Goal: Task Accomplishment & Management: Use online tool/utility

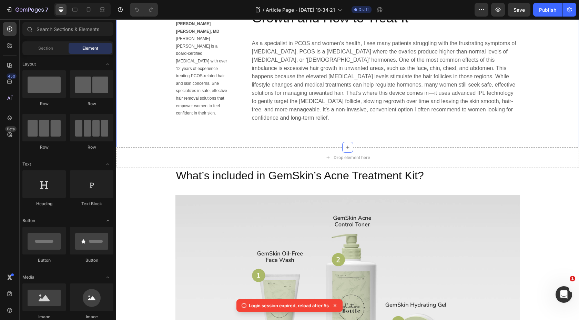
scroll to position [457, 0]
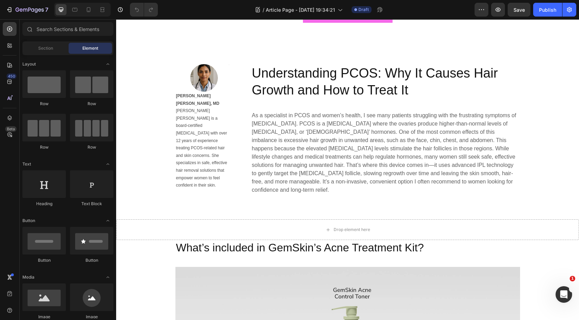
scroll to position [376, 0]
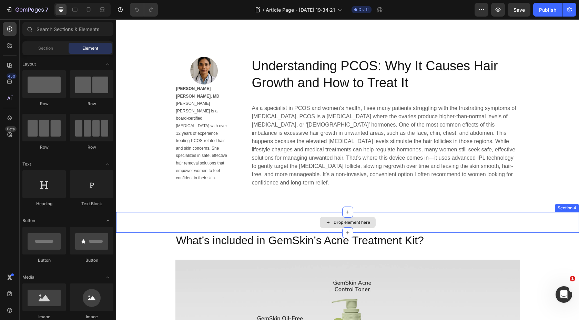
click at [362, 220] on div "Drop element here" at bounding box center [352, 223] width 37 height 6
click at [340, 220] on div "Drop element here" at bounding box center [352, 223] width 37 height 6
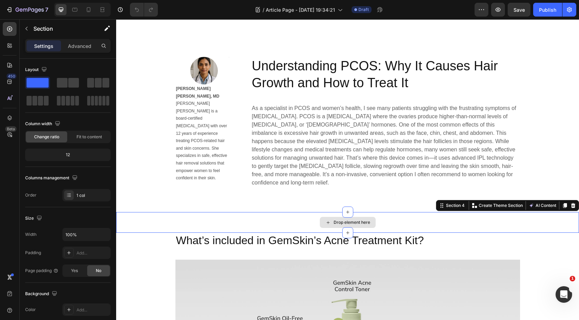
click at [417, 213] on div "Drop element here" at bounding box center [347, 222] width 463 height 21
click at [496, 202] on p "Create Theme Section" at bounding box center [501, 205] width 44 height 6
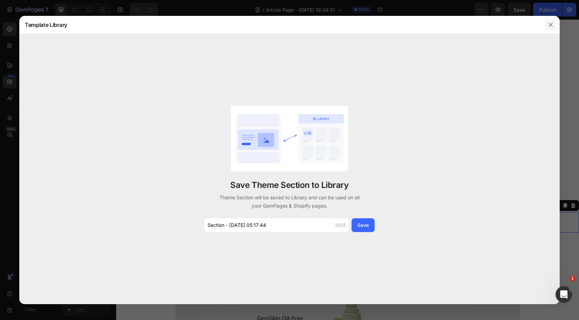
click at [551, 27] on icon "button" at bounding box center [551, 25] width 6 height 6
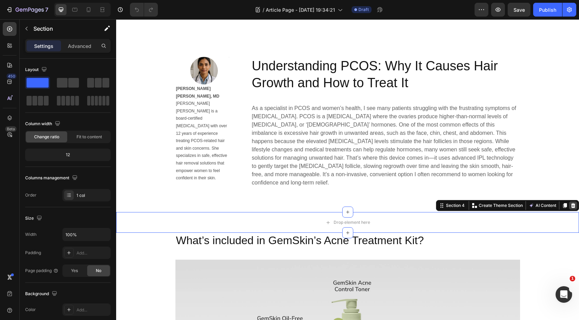
click at [574, 203] on icon at bounding box center [573, 205] width 4 height 5
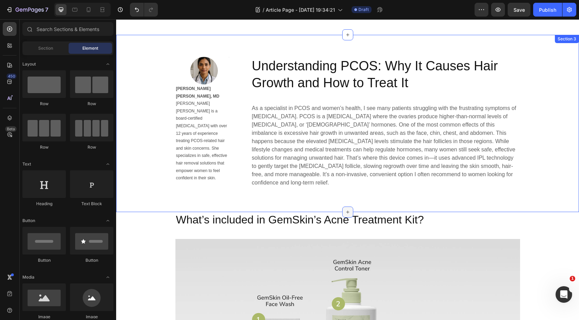
click at [348, 211] on icon at bounding box center [347, 212] width 3 height 3
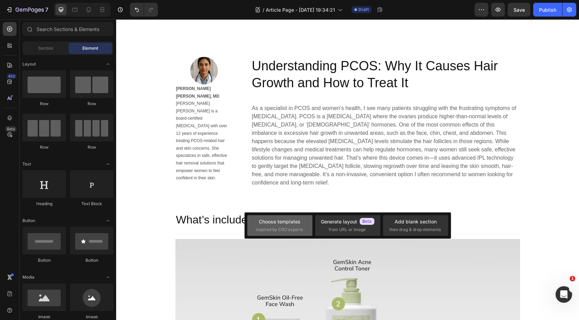
click at [303, 229] on div "inspired by CRO experts" at bounding box center [280, 230] width 48 height 6
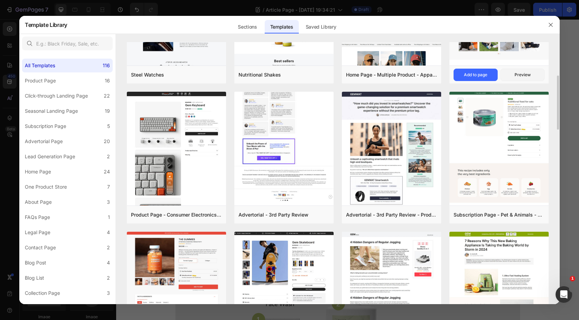
scroll to position [219, 0]
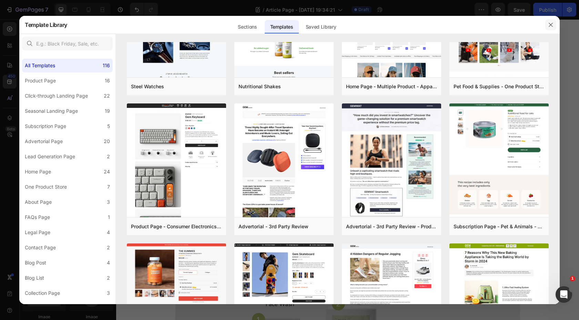
click at [548, 26] on icon "button" at bounding box center [551, 25] width 6 height 6
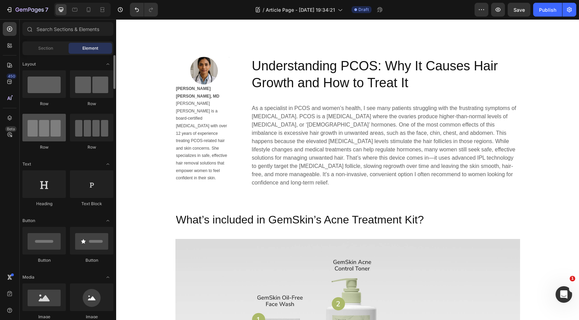
click at [54, 131] on div at bounding box center [43, 128] width 43 height 28
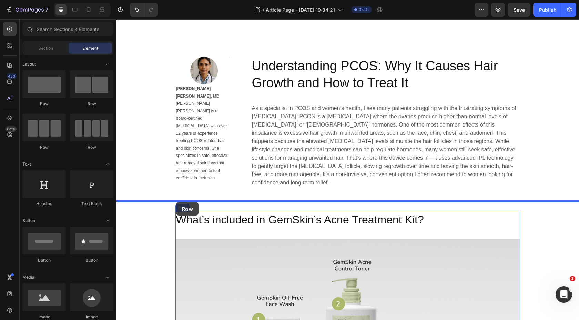
drag, startPoint x: 159, startPoint y: 142, endPoint x: 176, endPoint y: 202, distance: 62.2
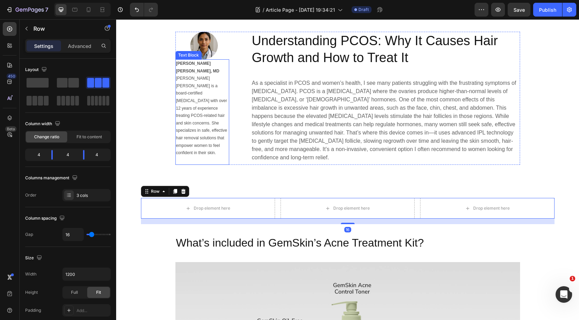
scroll to position [402, 0]
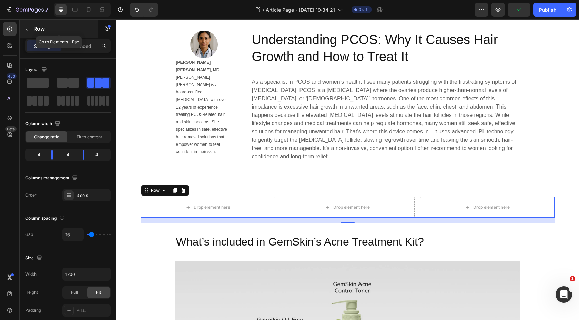
click at [35, 27] on p "Row" at bounding box center [62, 28] width 59 height 8
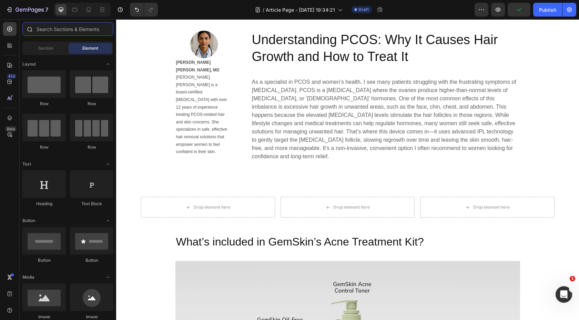
click at [71, 33] on input "text" at bounding box center [67, 29] width 91 height 14
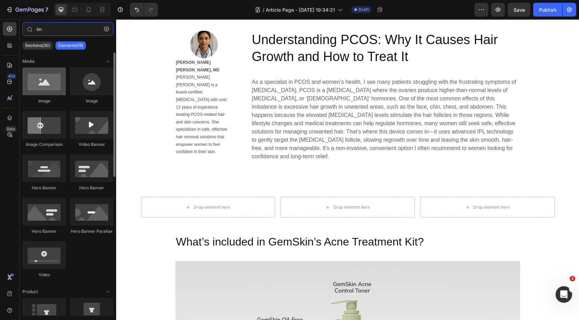
type input "im"
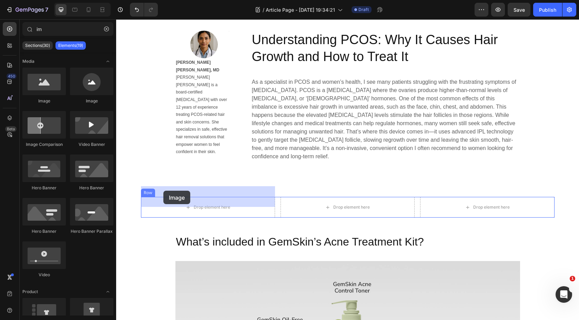
drag, startPoint x: 160, startPoint y: 107, endPoint x: 163, endPoint y: 189, distance: 82.1
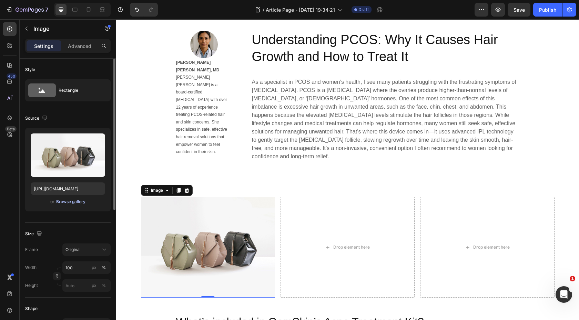
click at [82, 203] on div "Browse gallery" at bounding box center [70, 202] width 29 height 6
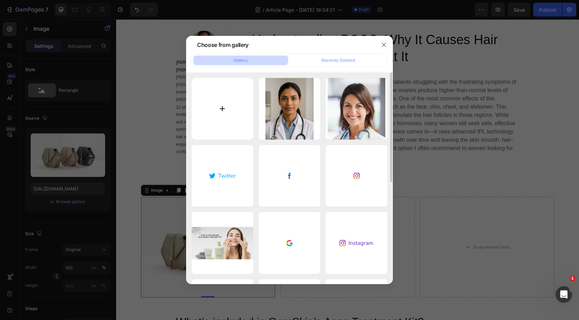
click at [224, 108] on input "file" at bounding box center [223, 109] width 62 height 62
type input "C:\fakepath\Screenshot 2025-08-27 at 20.58.06.png"
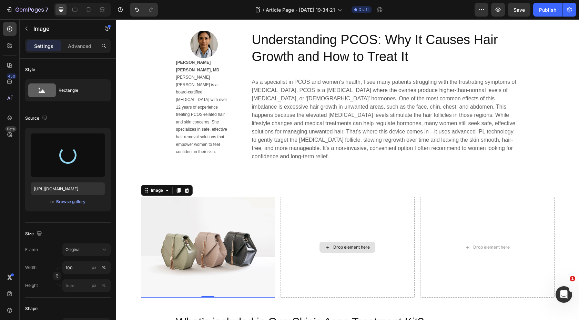
type input "https://cdn.shopify.com/s/files/1/0820/1679/7003/files/gempages_533170096554640…"
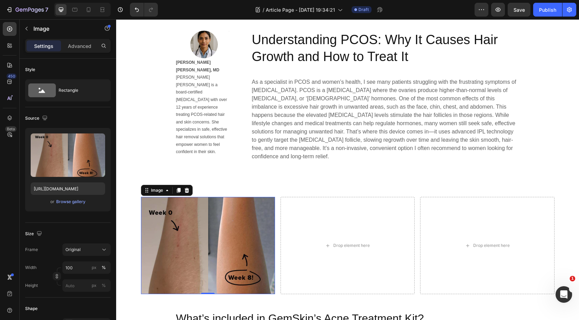
click at [241, 235] on img at bounding box center [208, 245] width 134 height 97
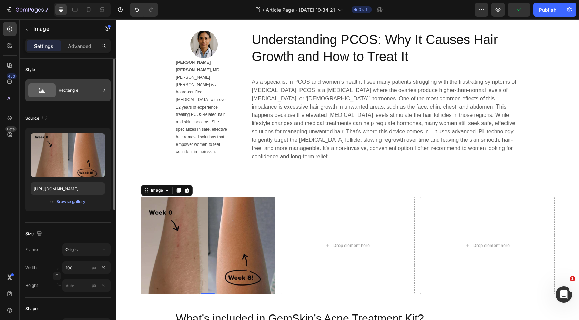
click at [69, 96] on div "Rectangle" at bounding box center [80, 90] width 42 height 16
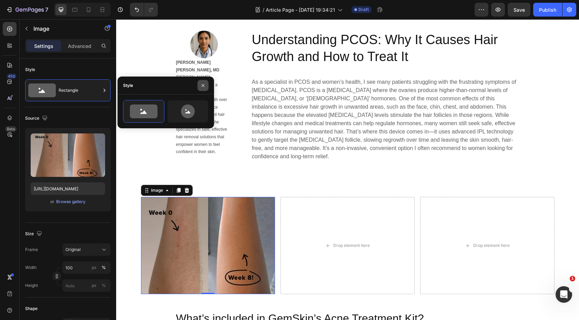
drag, startPoint x: 207, startPoint y: 86, endPoint x: 48, endPoint y: 54, distance: 162.4
click at [207, 86] on button "button" at bounding box center [203, 85] width 11 height 11
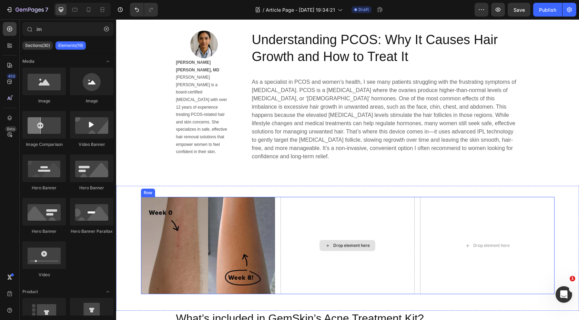
click at [346, 240] on div "Drop element here" at bounding box center [348, 245] width 56 height 11
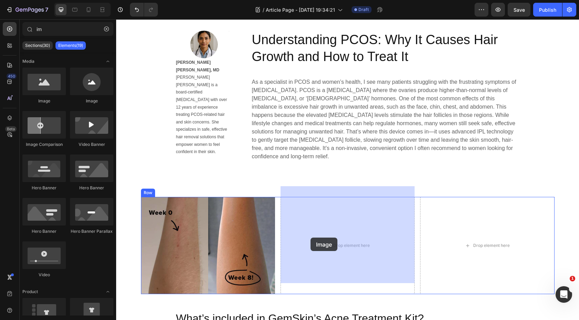
drag, startPoint x: 168, startPoint y: 104, endPoint x: 311, endPoint y: 238, distance: 195.2
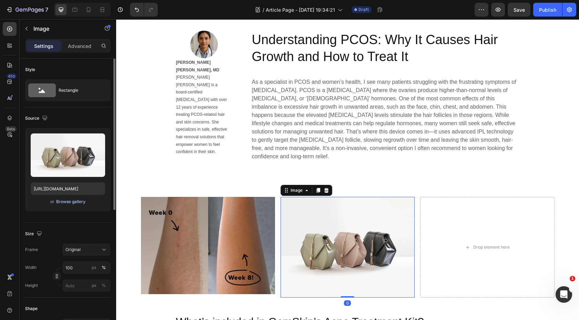
click at [74, 203] on div "Browse gallery" at bounding box center [70, 202] width 29 height 6
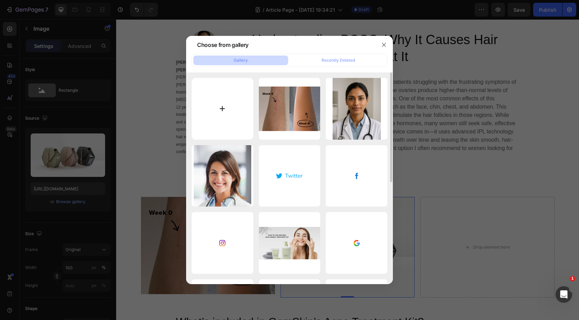
click at [220, 108] on input "file" at bounding box center [223, 109] width 62 height 62
type input "C:\fakepath\Screenshot 2025-08-27 at 20.57.17.png"
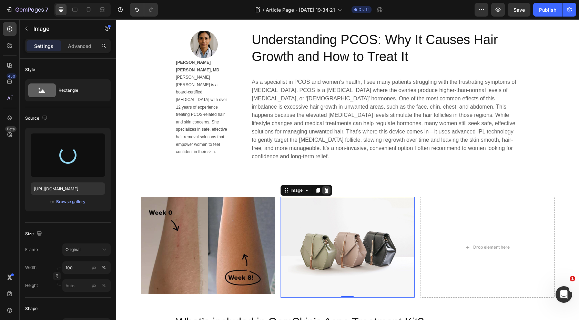
click at [328, 188] on icon at bounding box center [326, 190] width 4 height 5
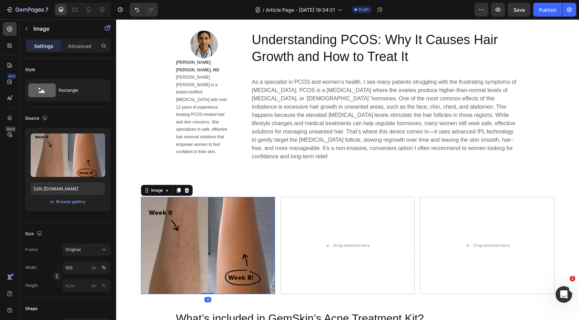
click at [248, 233] on img at bounding box center [208, 245] width 134 height 97
click at [187, 188] on icon at bounding box center [186, 190] width 4 height 5
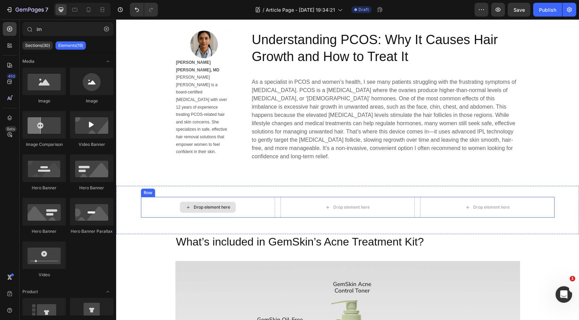
click at [236, 202] on div "Drop element here" at bounding box center [208, 207] width 56 height 11
click at [259, 202] on div "Drop element here" at bounding box center [208, 207] width 134 height 21
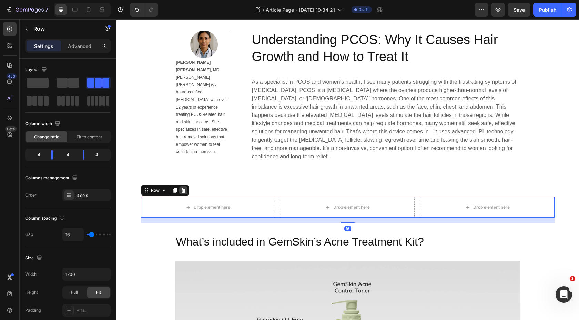
click at [183, 188] on icon at bounding box center [183, 190] width 4 height 5
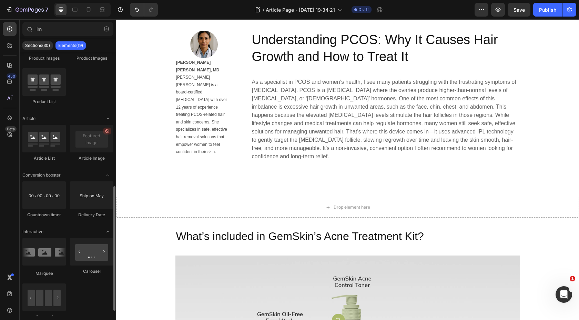
scroll to position [292, 0]
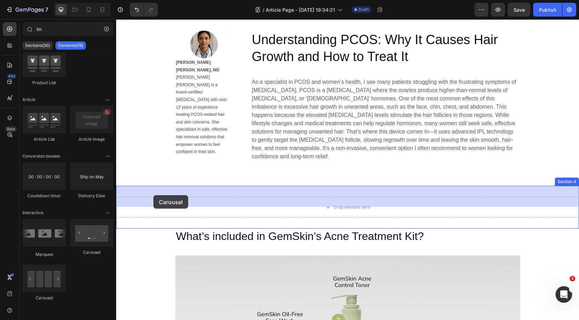
drag, startPoint x: 204, startPoint y: 256, endPoint x: 154, endPoint y: 195, distance: 78.8
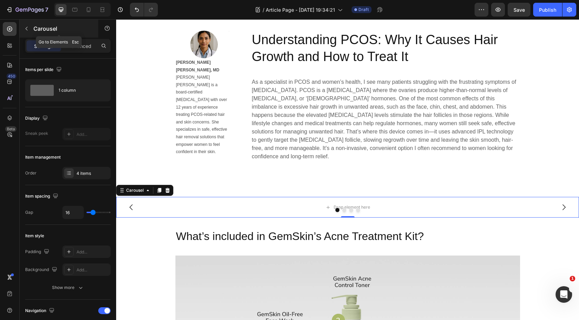
click at [22, 28] on button "button" at bounding box center [26, 28] width 11 height 11
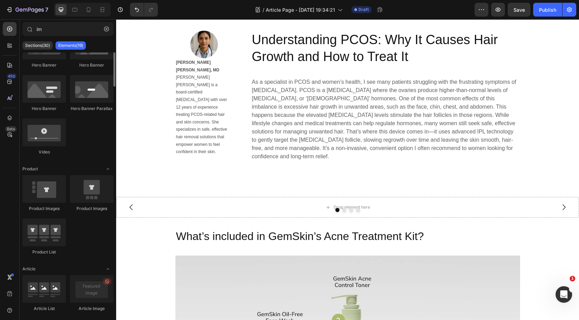
scroll to position [0, 0]
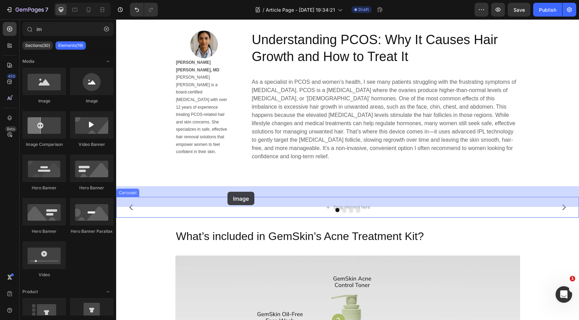
drag, startPoint x: 166, startPoint y: 99, endPoint x: 228, endPoint y: 192, distance: 111.1
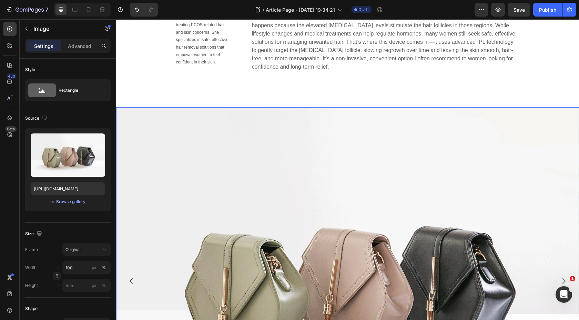
scroll to position [501, 0]
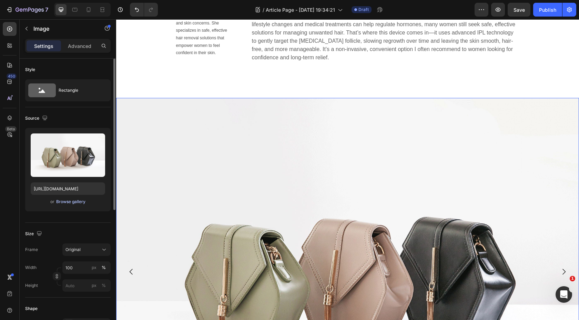
click at [82, 201] on div "Browse gallery" at bounding box center [70, 202] width 29 height 6
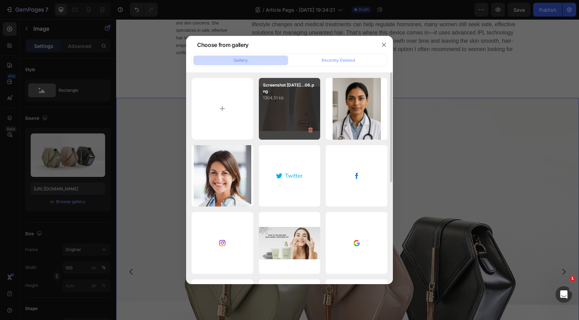
click at [290, 104] on div "Screenshot 2025-08-27...06.png 1304.51 kb" at bounding box center [290, 109] width 62 height 62
type input "https://cdn.shopify.com/s/files/1/0820/1679/7003/files/gempages_533170096554640…"
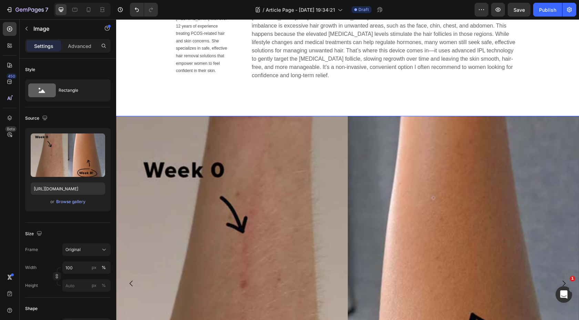
scroll to position [473, 0]
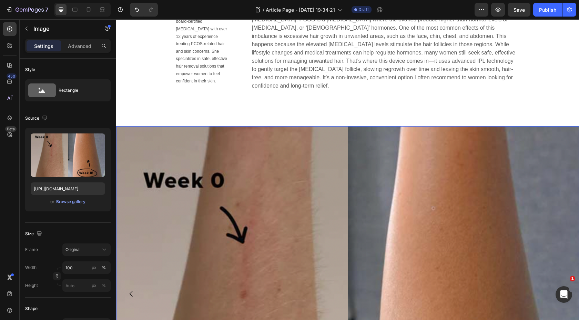
click at [210, 224] on img at bounding box center [347, 293] width 463 height 335
click at [162, 129] on div at bounding box center [162, 133] width 8 height 8
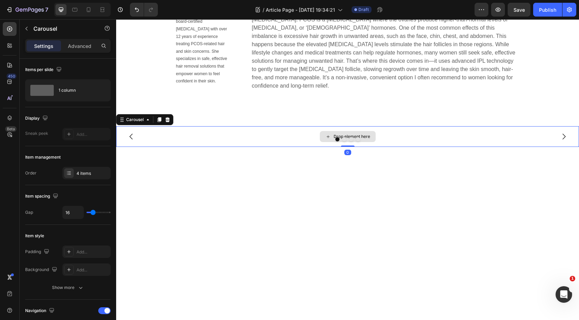
click at [220, 132] on div "Drop element here" at bounding box center [347, 136] width 463 height 21
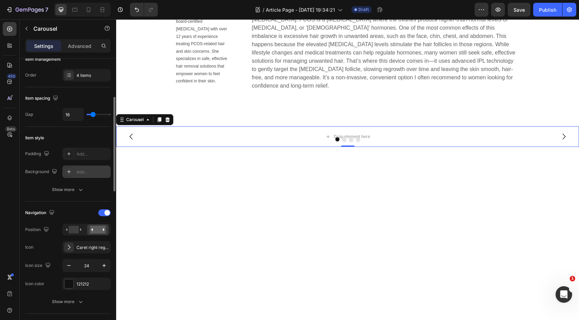
scroll to position [102, 0]
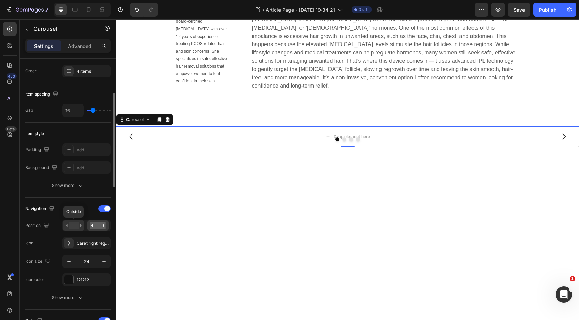
click at [75, 227] on rect at bounding box center [74, 226] width 10 height 8
click at [81, 225] on icon at bounding box center [74, 226] width 16 height 8
click at [75, 226] on rect at bounding box center [74, 226] width 10 height 8
click at [97, 228] on rect at bounding box center [98, 226] width 16 height 8
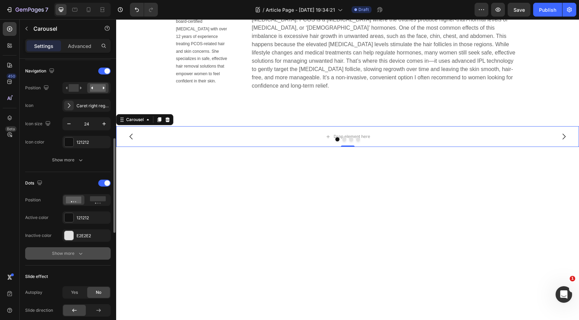
scroll to position [241, 0]
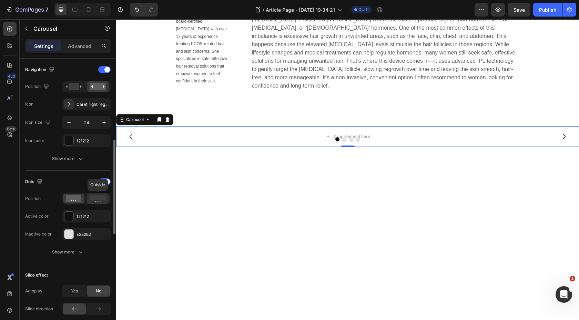
click at [95, 199] on rect at bounding box center [98, 197] width 16 height 5
click at [79, 198] on icon at bounding box center [74, 198] width 16 height 7
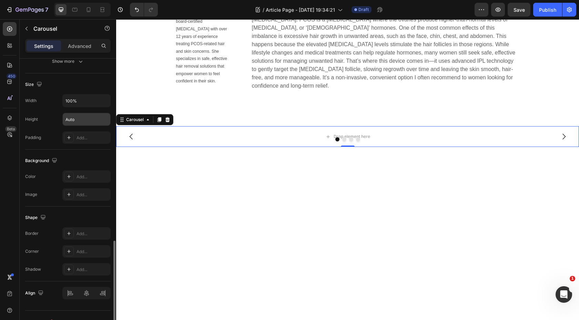
scroll to position [555, 0]
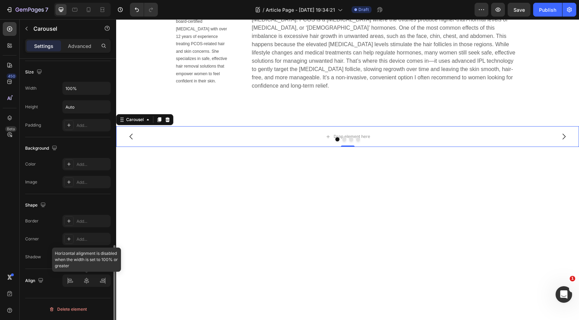
click at [86, 282] on div at bounding box center [86, 280] width 48 height 12
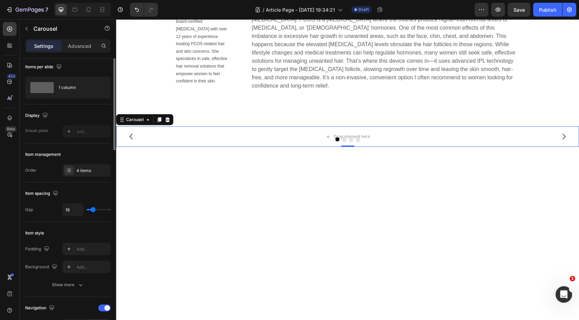
scroll to position [0, 0]
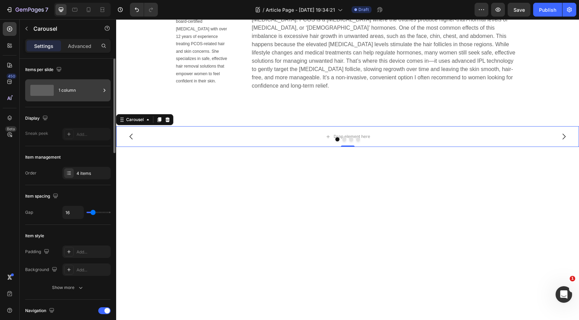
click at [75, 93] on div "1 column" at bounding box center [80, 90] width 42 height 16
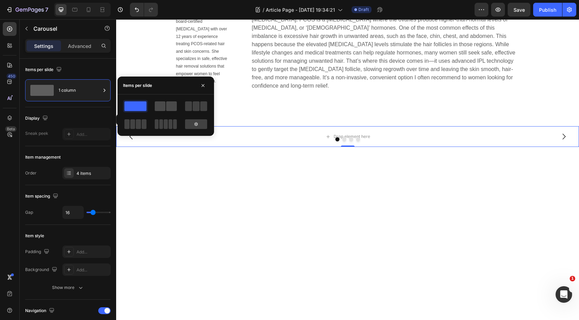
click at [166, 105] on div at bounding box center [166, 106] width 22 height 10
click at [198, 110] on span at bounding box center [196, 106] width 7 height 10
click at [133, 106] on span at bounding box center [135, 106] width 22 height 10
click at [203, 88] on icon "button" at bounding box center [203, 86] width 6 height 6
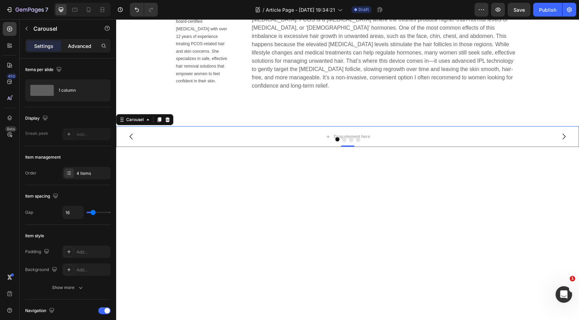
click at [90, 44] on p "Advanced" at bounding box center [79, 45] width 23 height 7
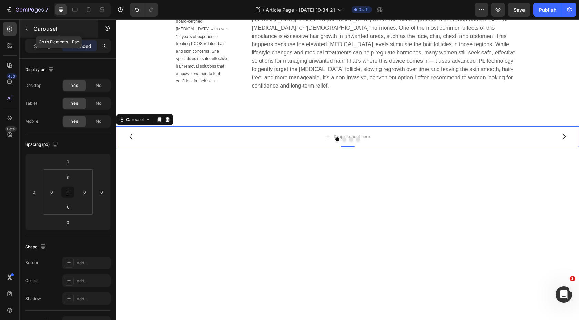
click at [25, 26] on icon "button" at bounding box center [27, 29] width 6 height 6
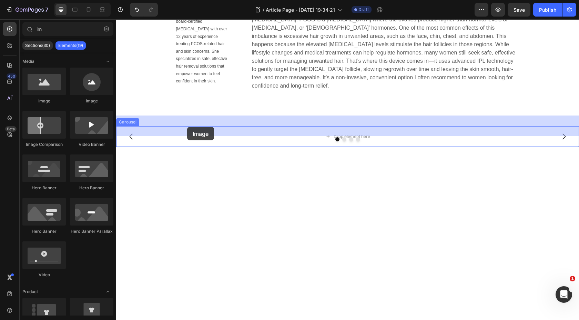
drag, startPoint x: 160, startPoint y: 107, endPoint x: 187, endPoint y: 127, distance: 34.0
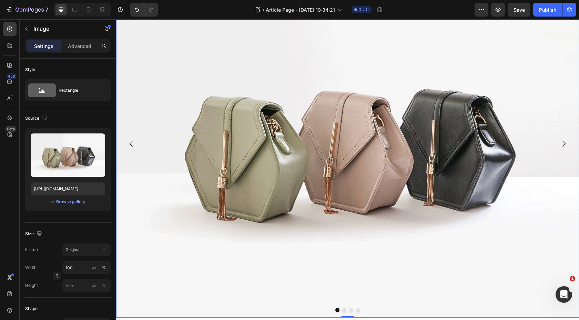
scroll to position [636, 0]
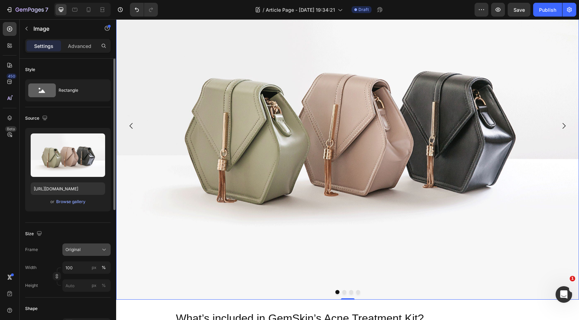
click at [90, 251] on div "Original" at bounding box center [83, 250] width 34 height 6
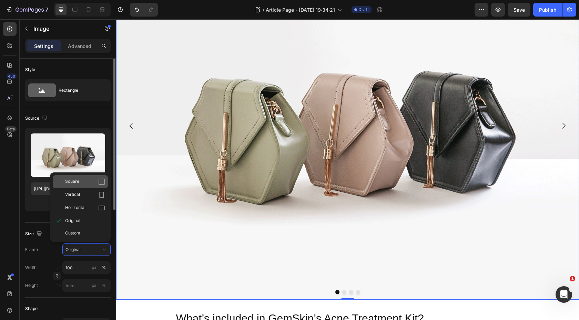
click at [94, 185] on div "Square" at bounding box center [80, 181] width 55 height 13
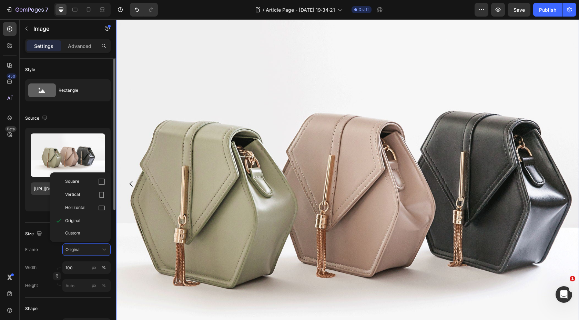
scroll to position [694, 0]
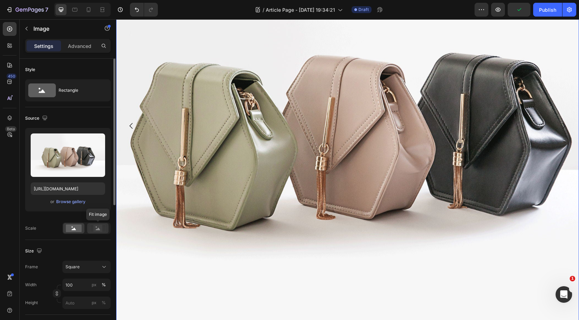
click at [99, 226] on rect at bounding box center [97, 228] width 9 height 7
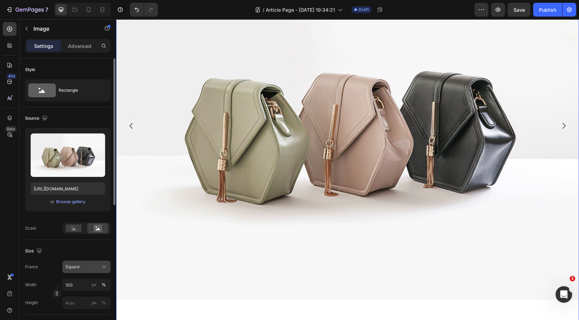
click at [93, 269] on div "Square" at bounding box center [83, 267] width 34 height 6
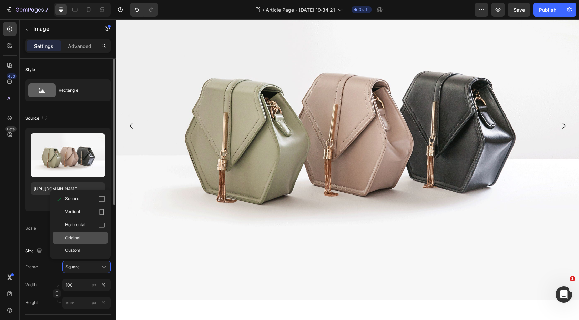
click at [90, 240] on div "Original" at bounding box center [85, 238] width 40 height 6
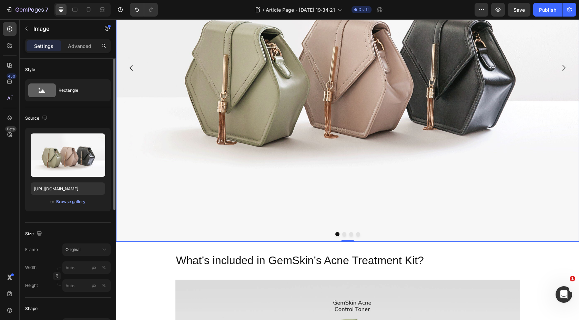
scroll to position [636, 0]
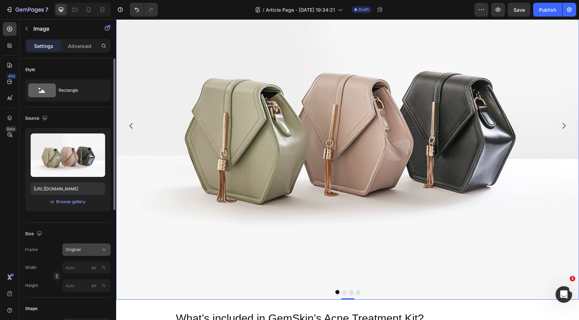
click at [87, 253] on button "Original" at bounding box center [86, 249] width 48 height 12
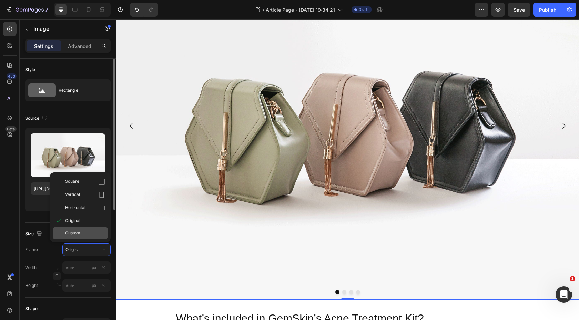
click at [80, 231] on div "Custom" at bounding box center [85, 233] width 40 height 6
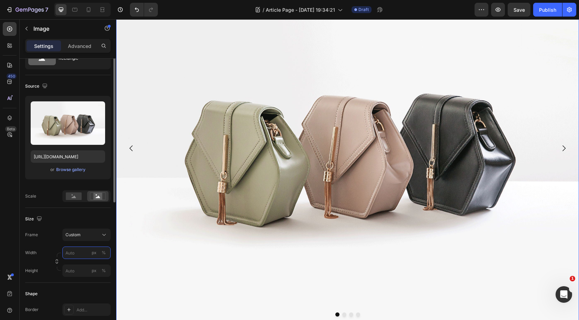
scroll to position [8, 0]
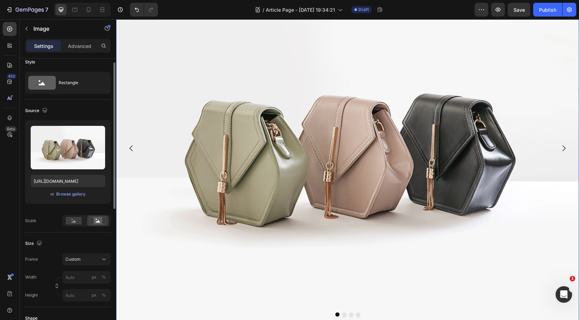
click at [296, 111] on img at bounding box center [347, 148] width 463 height 347
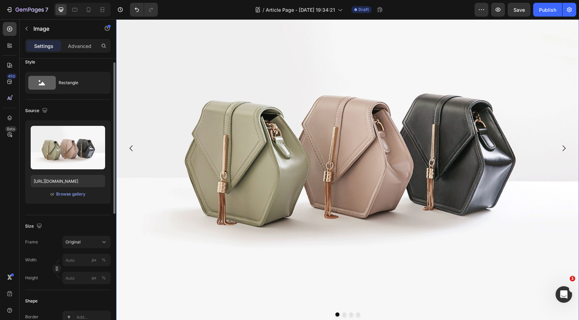
click at [296, 111] on img at bounding box center [347, 148] width 463 height 347
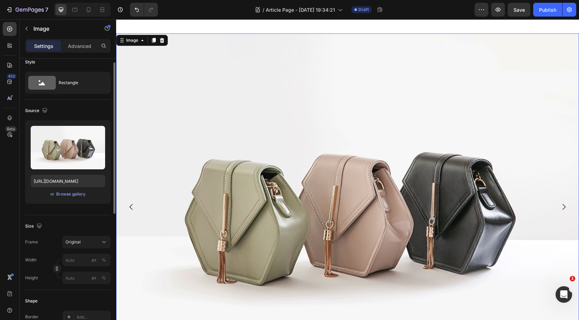
scroll to position [523, 0]
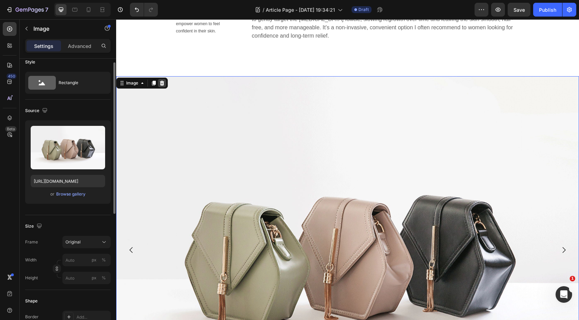
click at [162, 81] on icon at bounding box center [162, 83] width 4 height 5
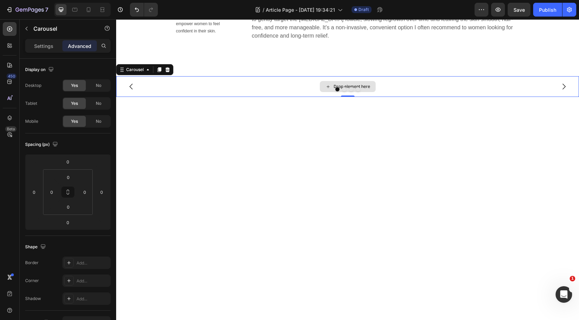
click at [274, 76] on div "Drop element here" at bounding box center [347, 86] width 463 height 21
click at [168, 67] on icon at bounding box center [168, 70] width 6 height 6
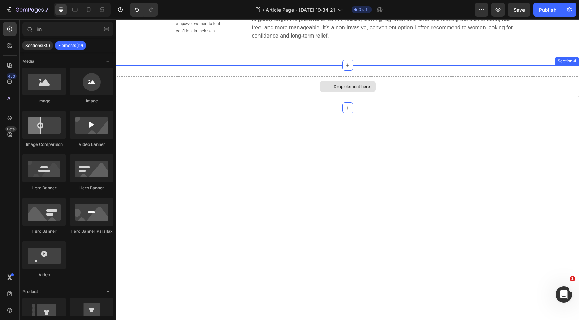
click at [232, 79] on div "Drop element here" at bounding box center [347, 86] width 463 height 21
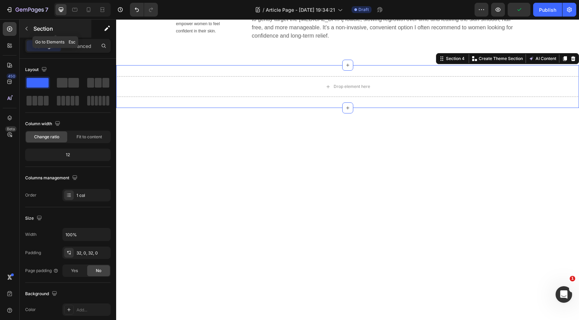
click at [30, 28] on button "button" at bounding box center [26, 28] width 11 height 11
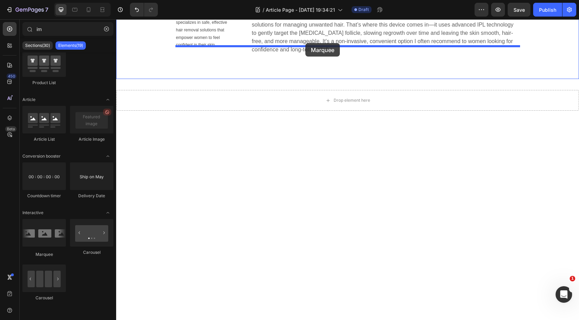
scroll to position [497, 0]
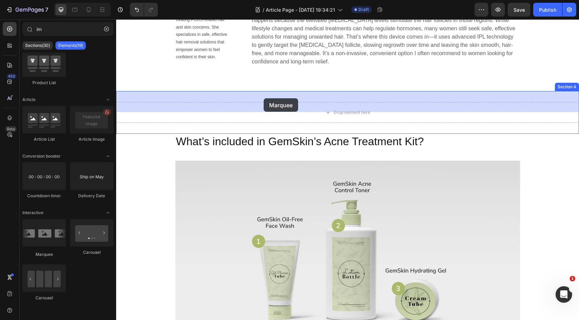
drag, startPoint x: 162, startPoint y: 256, endPoint x: 264, endPoint y: 98, distance: 187.3
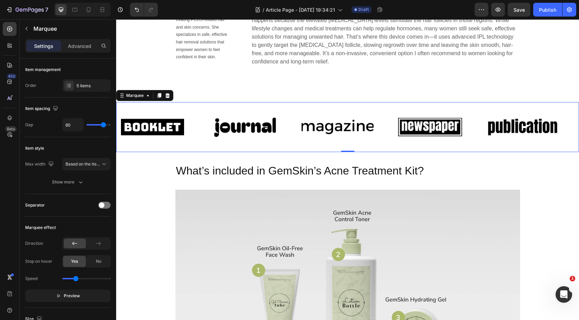
click at [294, 108] on div "Image" at bounding box center [255, 127] width 93 height 39
click at [170, 90] on div "Marquee" at bounding box center [144, 95] width 57 height 11
click at [169, 93] on icon at bounding box center [168, 95] width 4 height 5
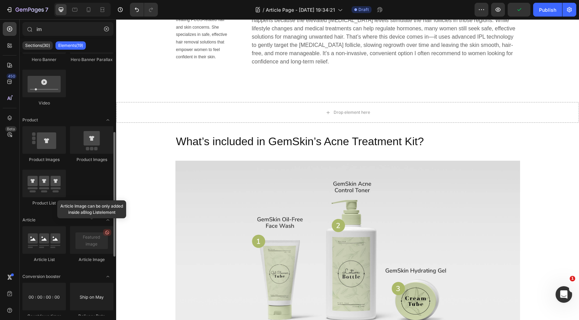
scroll to position [170, 0]
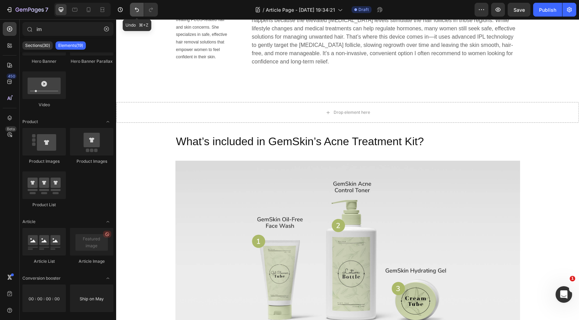
click at [137, 10] on icon "Undo/Redo" at bounding box center [136, 9] width 7 height 7
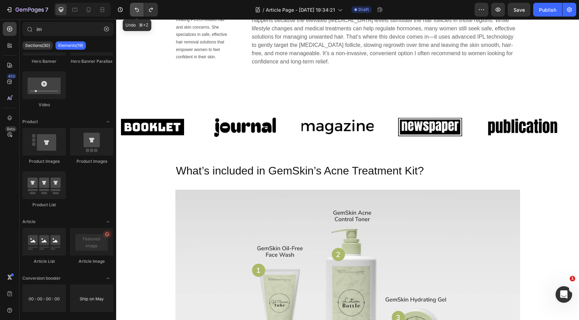
click at [137, 10] on icon "Undo/Redo" at bounding box center [136, 9] width 7 height 7
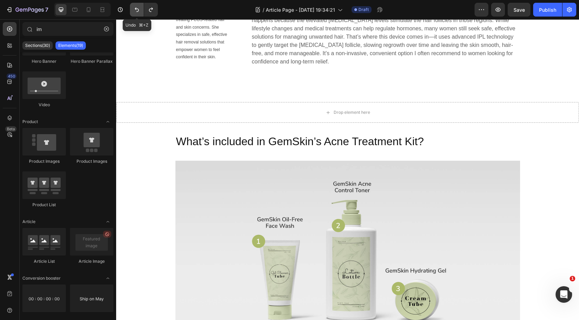
click at [137, 10] on icon "Undo/Redo" at bounding box center [136, 9] width 7 height 7
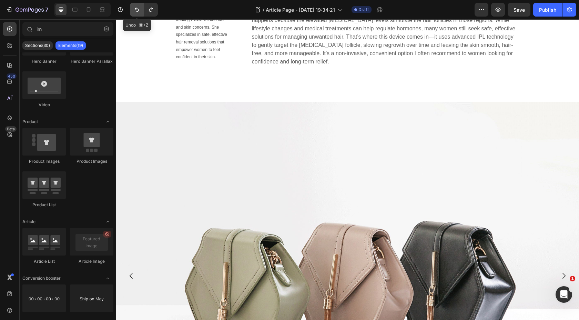
click at [137, 10] on icon "Undo/Redo" at bounding box center [136, 9] width 7 height 7
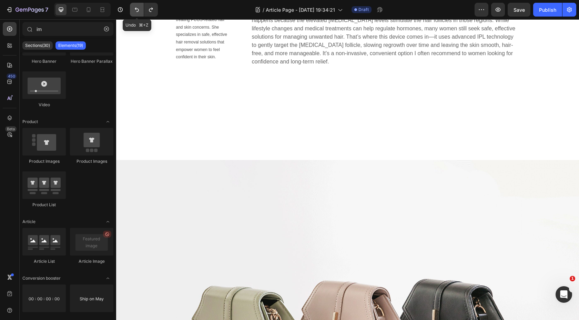
click at [137, 10] on icon "Undo/Redo" at bounding box center [136, 9] width 7 height 7
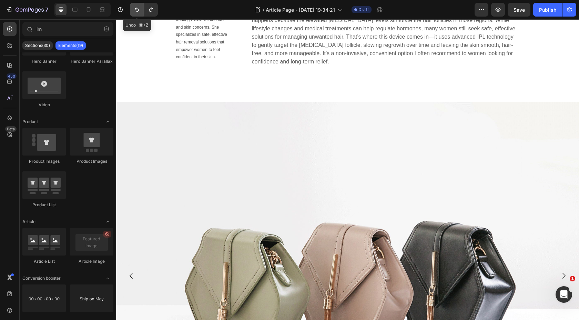
click at [137, 10] on icon "Undo/Redo" at bounding box center [136, 9] width 7 height 7
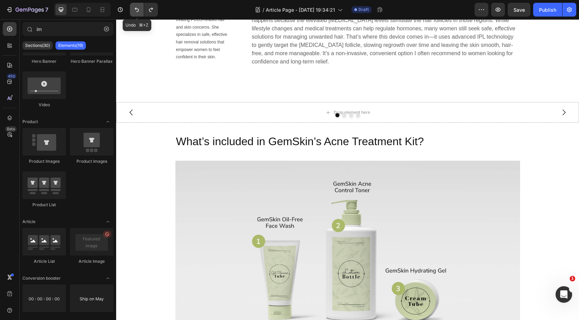
click at [137, 10] on icon "Undo/Redo" at bounding box center [136, 9] width 7 height 7
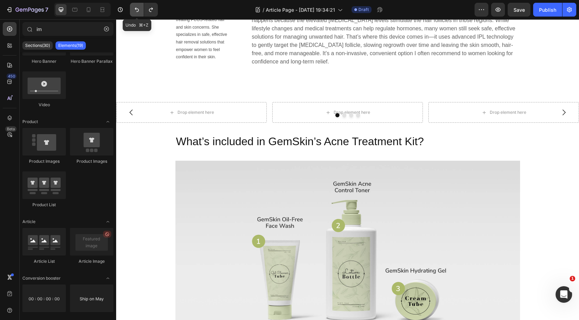
click at [137, 10] on icon "Undo/Redo" at bounding box center [136, 9] width 7 height 7
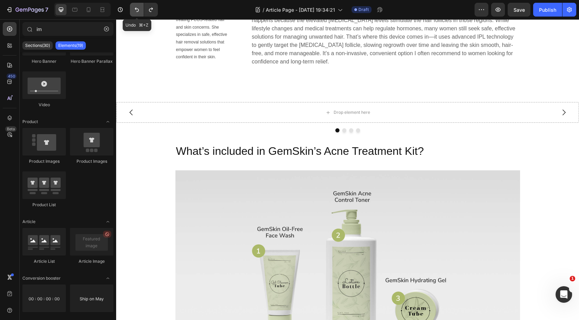
click at [137, 10] on icon "Undo/Redo" at bounding box center [136, 9] width 7 height 7
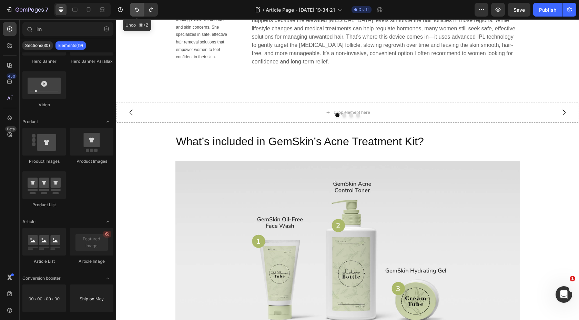
click at [137, 10] on icon "Undo/Redo" at bounding box center [136, 9] width 7 height 7
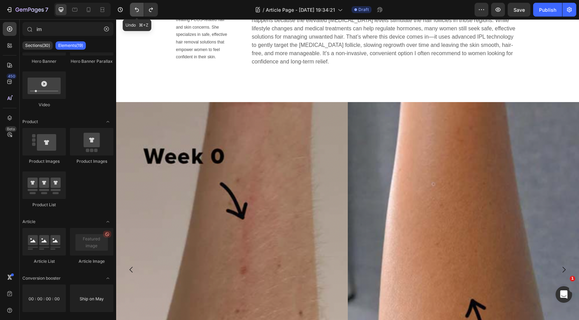
click at [137, 10] on icon "Undo/Redo" at bounding box center [136, 9] width 7 height 7
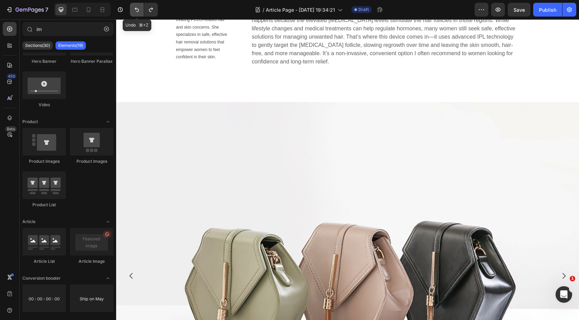
click at [137, 10] on icon "Undo/Redo" at bounding box center [136, 9] width 7 height 7
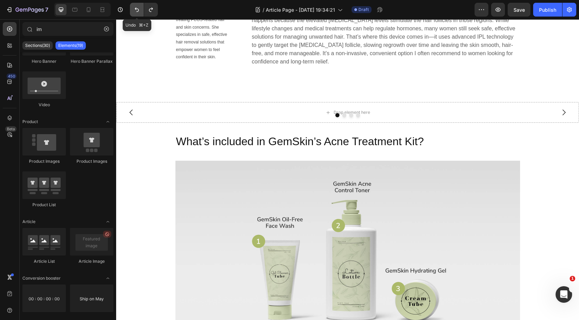
click at [137, 10] on icon "Undo/Redo" at bounding box center [136, 9] width 7 height 7
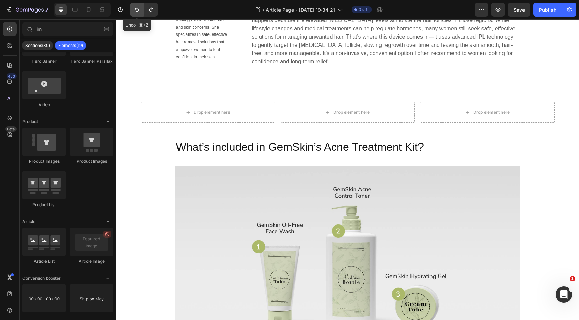
click at [137, 10] on icon "Undo/Redo" at bounding box center [136, 9] width 7 height 7
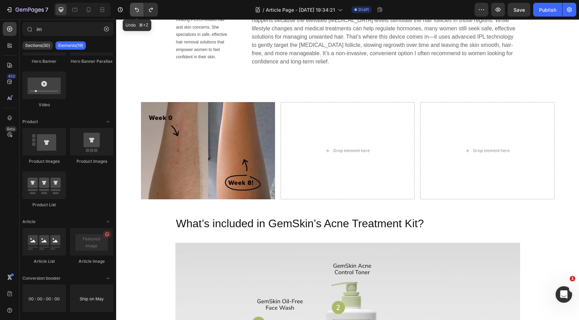
click at [137, 10] on icon "Undo/Redo" at bounding box center [136, 9] width 7 height 7
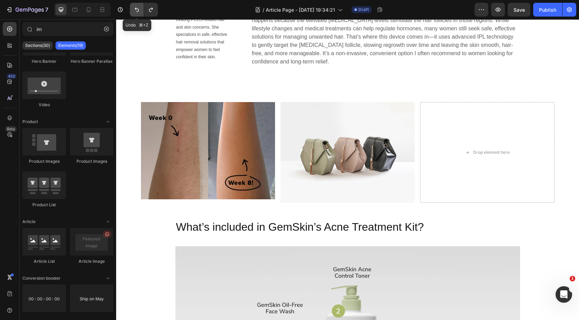
click at [137, 10] on icon "Undo/Redo" at bounding box center [136, 9] width 7 height 7
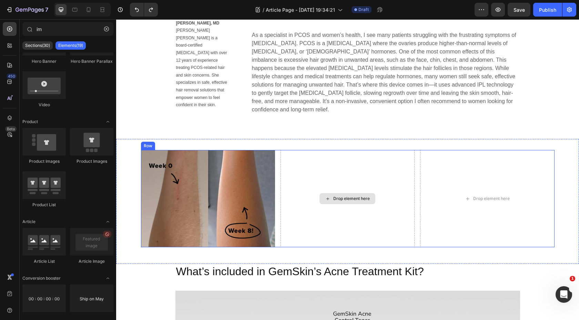
scroll to position [448, 0]
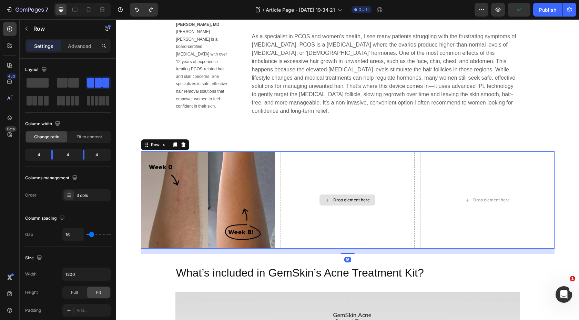
click at [281, 171] on div "Drop element here" at bounding box center [348, 199] width 134 height 97
click at [36, 102] on span at bounding box center [34, 101] width 5 height 10
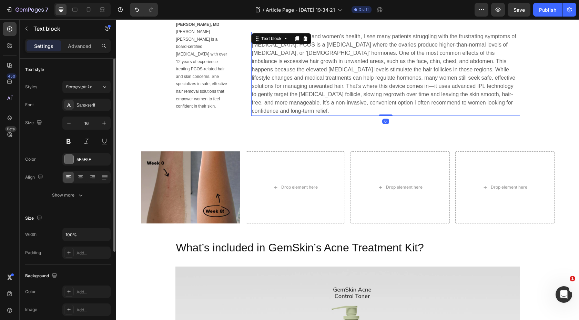
click at [332, 101] on p "As a specialist in PCOS and women’s health, I see many patients struggling with…" at bounding box center [386, 73] width 268 height 83
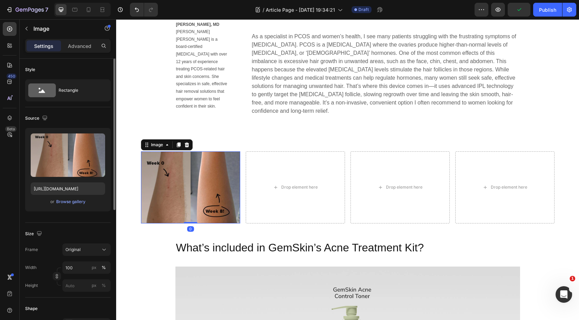
click at [225, 193] on img at bounding box center [190, 187] width 99 height 72
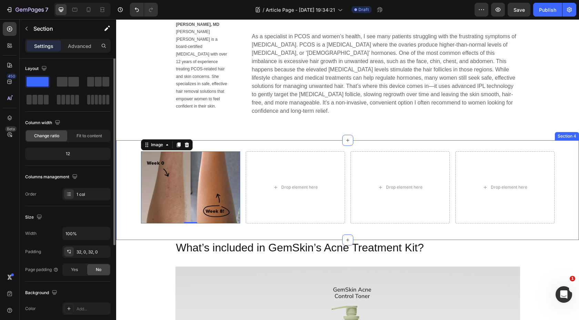
click at [178, 221] on div "Image 0 Drop element here Drop element here Drop element here Row Section 4" at bounding box center [347, 189] width 463 height 99
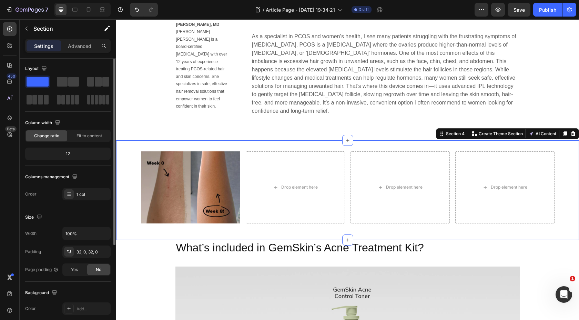
scroll to position [0, 0]
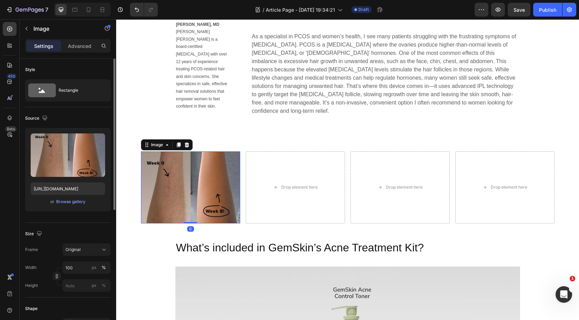
click at [217, 183] on img at bounding box center [190, 187] width 99 height 72
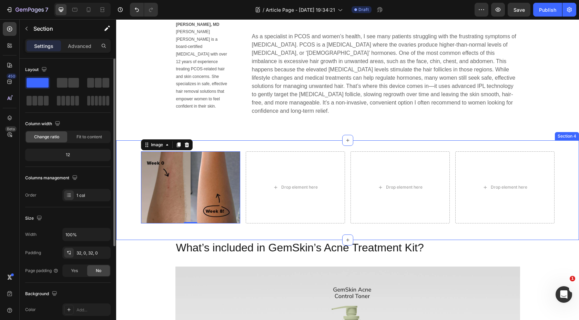
click at [130, 172] on div "Image 0 Drop element here Drop element here Drop element here Row" at bounding box center [347, 189] width 463 height 77
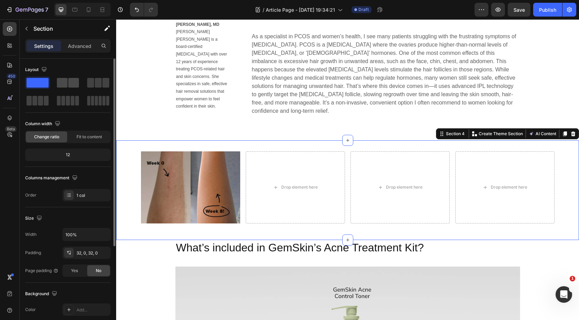
click at [73, 82] on span at bounding box center [73, 83] width 11 height 10
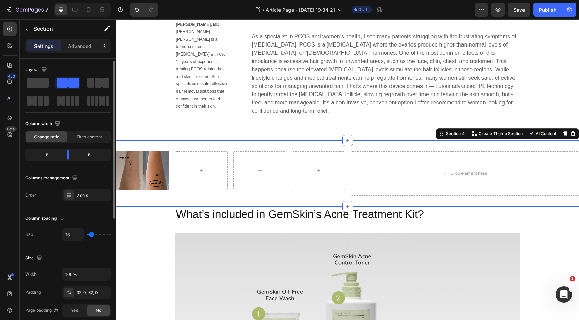
scroll to position [3, 0]
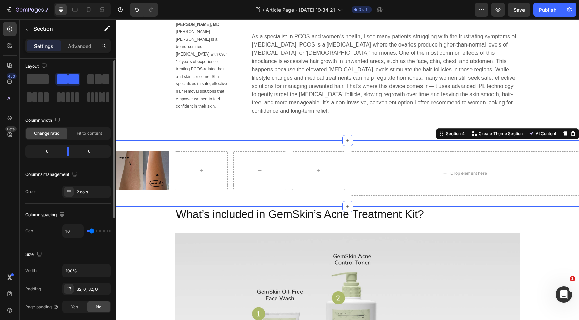
click at [186, 184] on div "Image Row Drop element here Section 4 Create Theme Section AI Content Write wit…" at bounding box center [347, 173] width 463 height 66
click at [44, 81] on span at bounding box center [38, 79] width 22 height 10
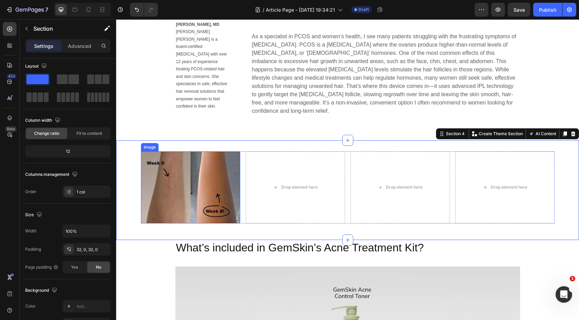
click at [197, 196] on img at bounding box center [190, 187] width 99 height 72
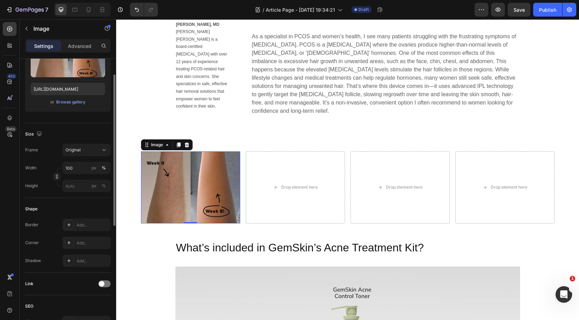
scroll to position [11, 0]
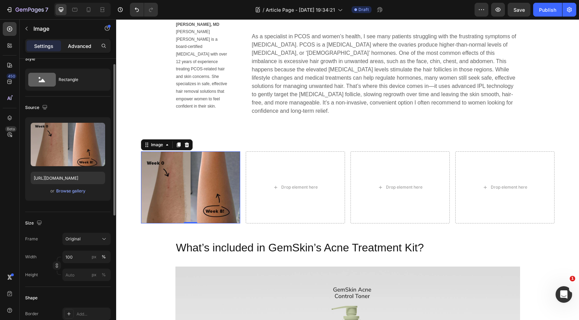
click at [78, 47] on p "Advanced" at bounding box center [79, 45] width 23 height 7
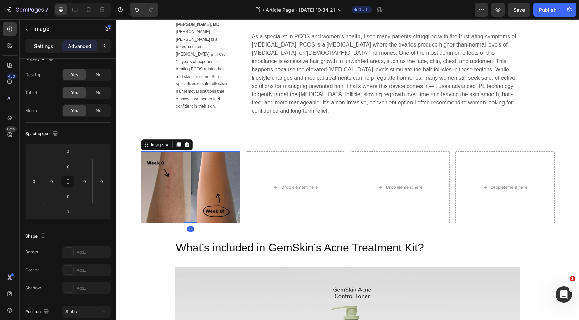
click at [41, 49] on p "Settings" at bounding box center [43, 45] width 19 height 7
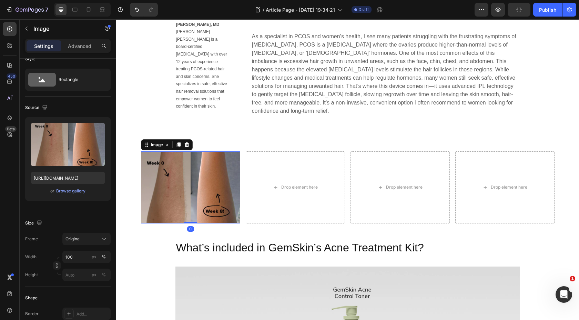
click at [207, 173] on img at bounding box center [190, 187] width 99 height 72
click at [288, 163] on div "Drop element here" at bounding box center [295, 187] width 99 height 72
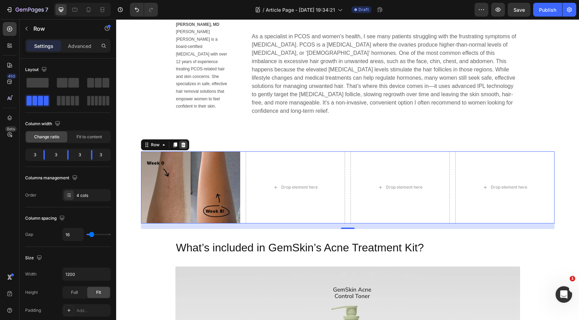
click at [184, 142] on icon at bounding box center [183, 144] width 4 height 5
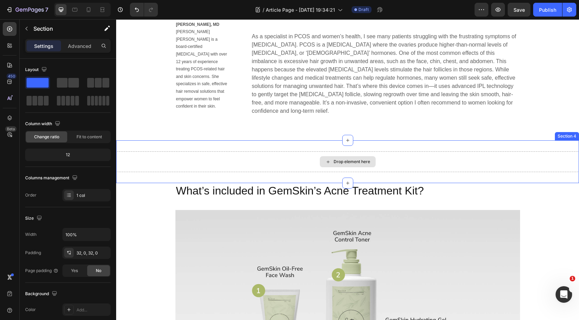
click at [189, 157] on div "Drop element here" at bounding box center [347, 161] width 463 height 21
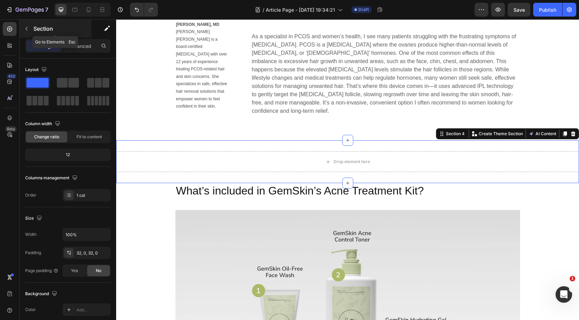
click at [25, 27] on icon "button" at bounding box center [27, 29] width 6 height 6
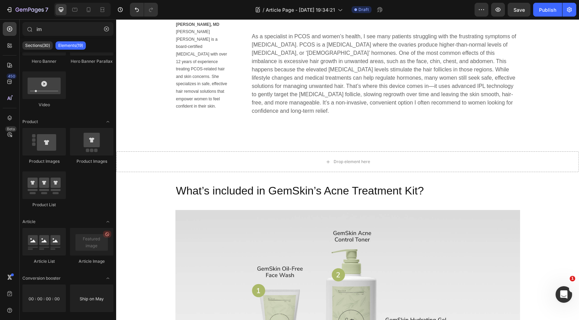
click at [40, 50] on div "Sections(30) Elements(19)" at bounding box center [68, 46] width 97 height 14
click at [40, 47] on p "Sections(30)" at bounding box center [37, 46] width 25 height 6
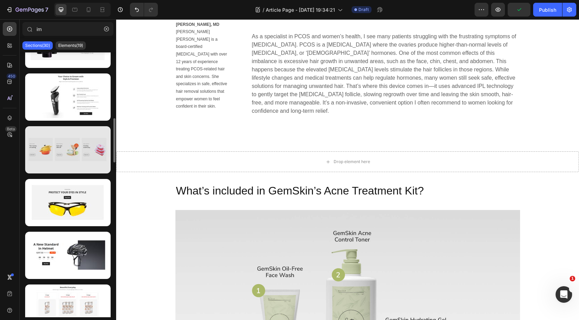
scroll to position [146, 0]
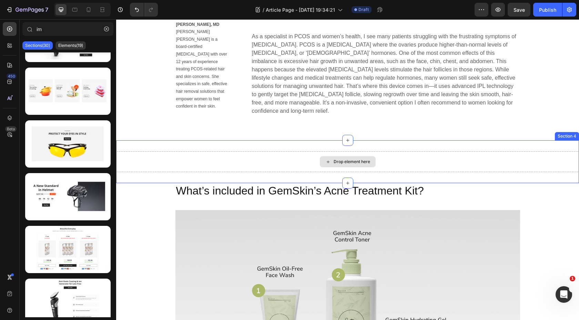
click at [342, 159] on div "Drop element here" at bounding box center [352, 162] width 37 height 6
click at [338, 159] on div "Drop element here" at bounding box center [352, 162] width 37 height 6
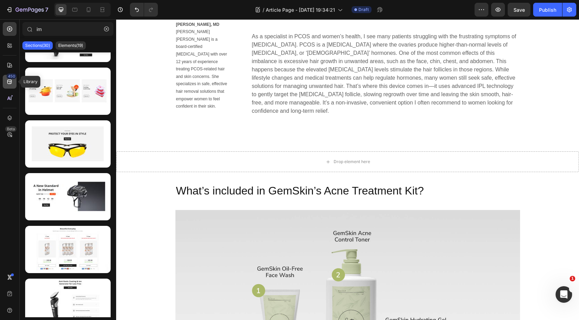
click at [8, 86] on div "450" at bounding box center [10, 82] width 14 height 14
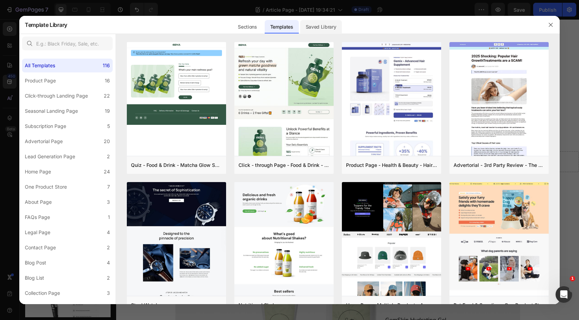
click at [310, 28] on div "Saved Library" at bounding box center [321, 27] width 42 height 14
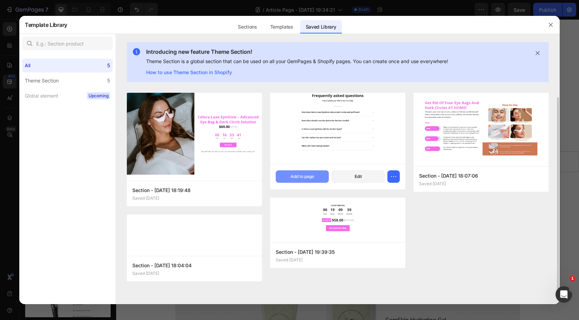
scroll to position [0, 0]
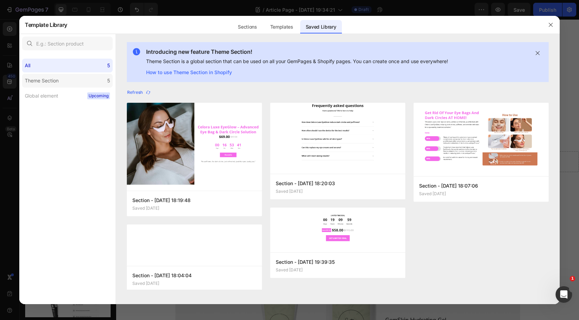
click at [100, 82] on label "Theme Section 5" at bounding box center [67, 81] width 91 height 14
click at [282, 25] on div "Templates" at bounding box center [282, 27] width 34 height 14
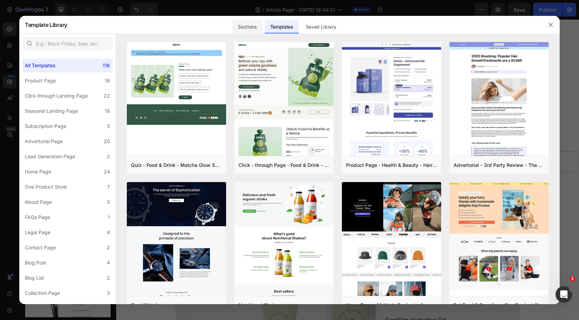
click at [256, 30] on div "Sections" at bounding box center [247, 27] width 30 height 14
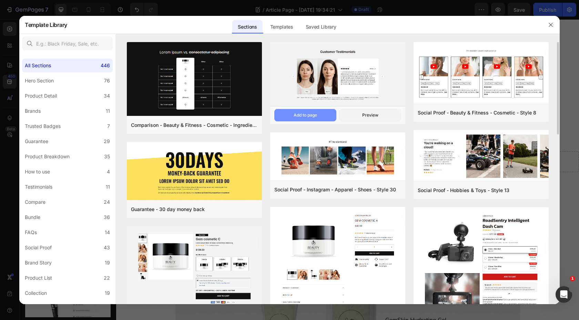
click at [323, 114] on button "Add to page" at bounding box center [305, 115] width 62 height 12
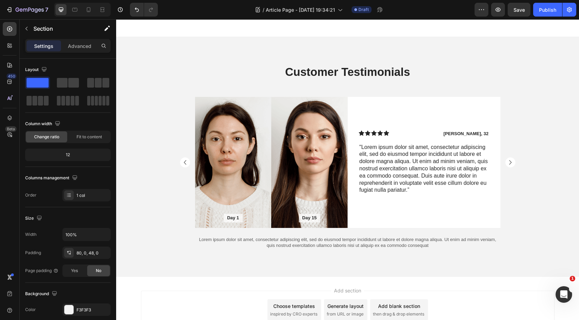
scroll to position [3008, 0]
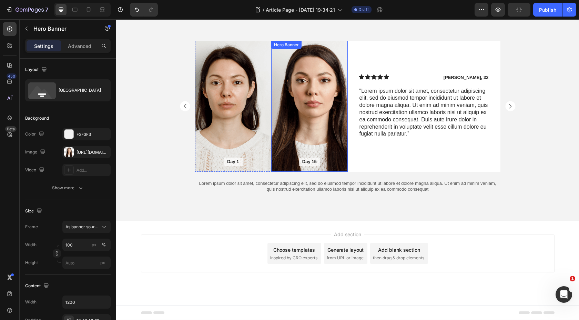
click at [286, 120] on div "Background Image" at bounding box center [309, 106] width 77 height 131
click at [248, 117] on div "Background Image" at bounding box center [233, 106] width 77 height 131
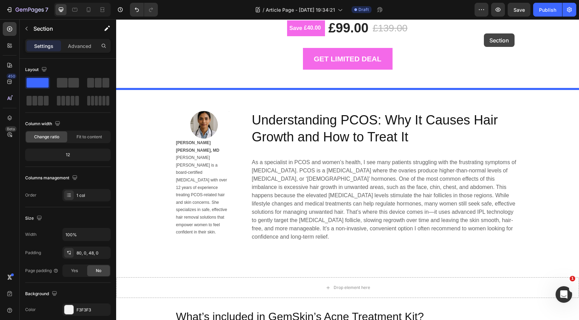
scroll to position [306, 0]
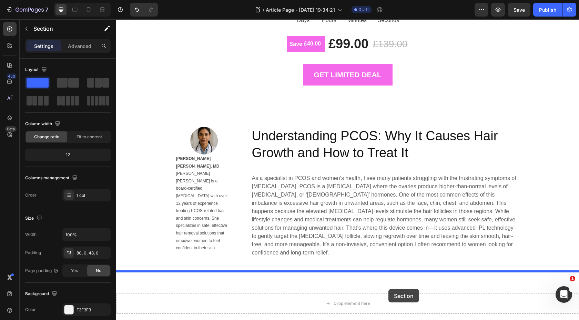
drag, startPoint x: 528, startPoint y: 140, endPoint x: 389, endPoint y: 289, distance: 204.4
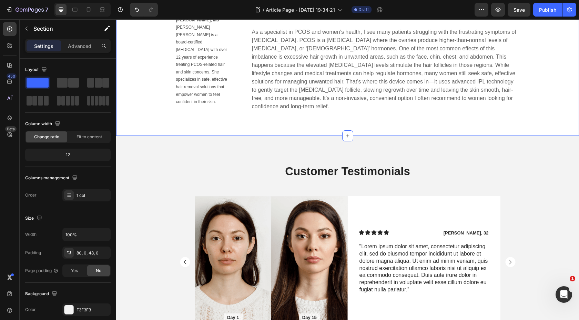
scroll to position [470, 0]
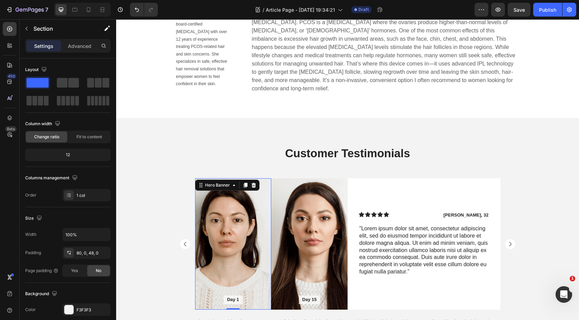
click at [270, 212] on div "Background Image" at bounding box center [233, 243] width 77 height 131
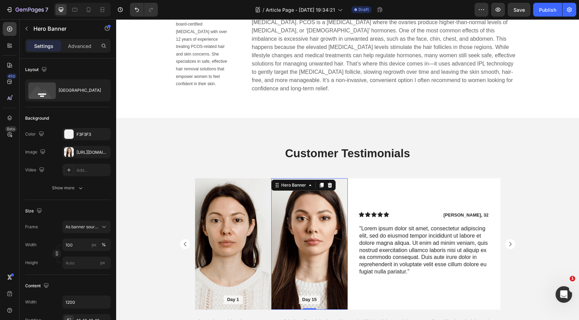
click at [312, 214] on div "Background Image" at bounding box center [309, 243] width 77 height 131
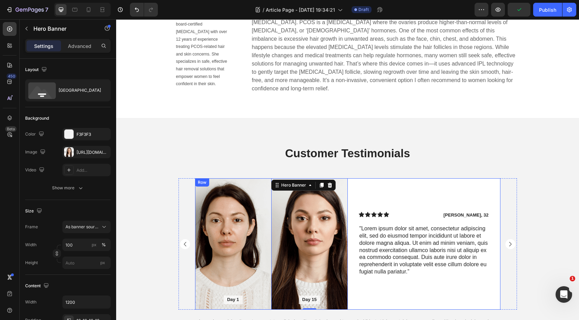
click at [377, 179] on div "Icon Icon Icon Icon Icon Icon List James, 32 Text Block Row "Lorem ipsum dolor …" at bounding box center [424, 243] width 153 height 131
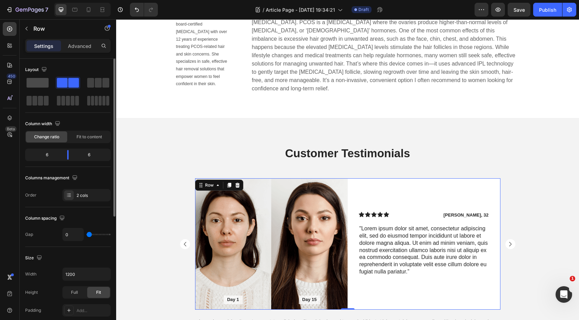
click at [40, 82] on span at bounding box center [38, 83] width 22 height 10
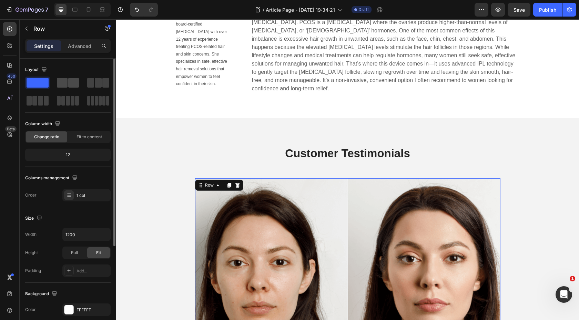
click at [63, 82] on span at bounding box center [62, 83] width 11 height 10
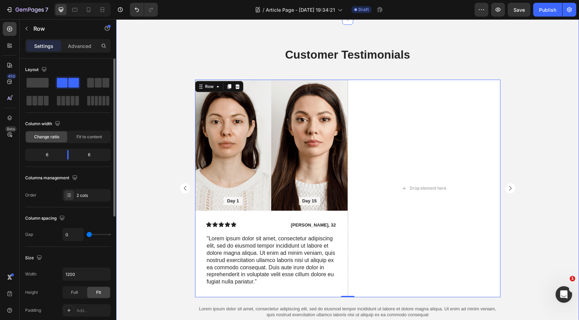
scroll to position [557, 0]
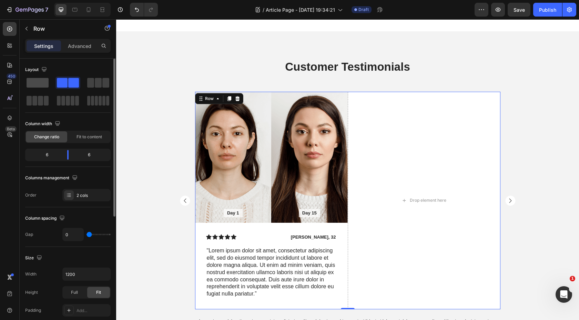
click at [35, 82] on span at bounding box center [38, 83] width 22 height 10
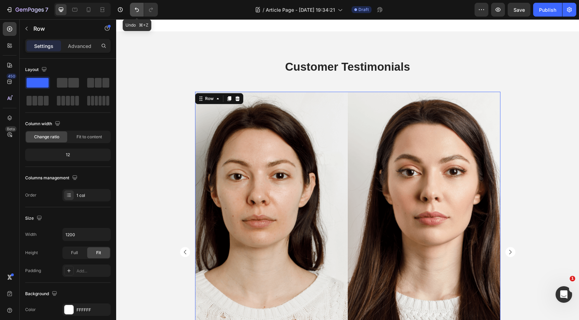
click at [134, 12] on icon "Undo/Redo" at bounding box center [136, 9] width 7 height 7
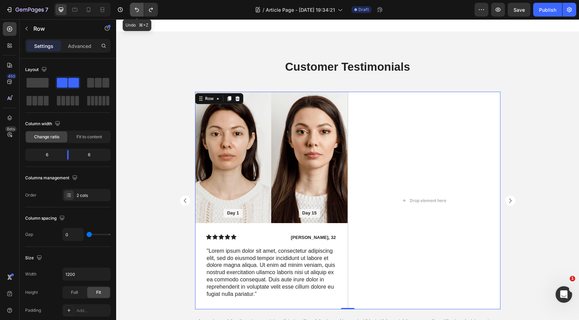
click at [134, 12] on icon "Undo/Redo" at bounding box center [136, 9] width 7 height 7
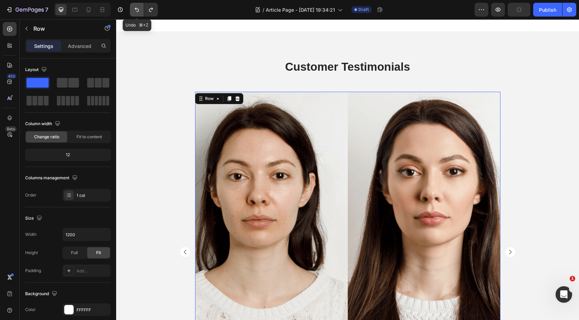
click at [134, 12] on icon "Undo/Redo" at bounding box center [136, 9] width 7 height 7
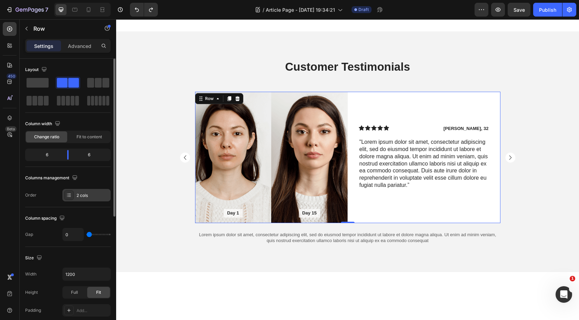
click at [72, 198] on div at bounding box center [69, 195] width 10 height 10
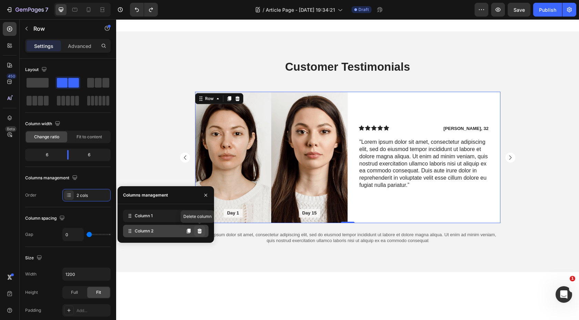
click at [200, 232] on icon at bounding box center [200, 231] width 6 height 6
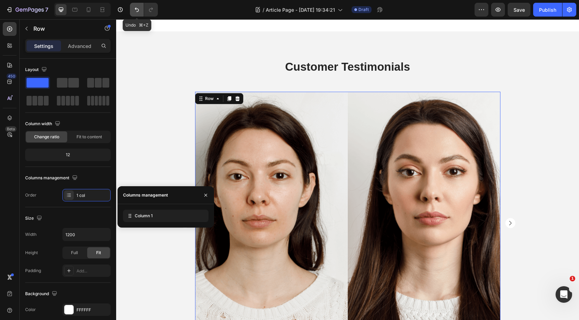
click at [138, 10] on icon "Undo/Redo" at bounding box center [136, 9] width 7 height 7
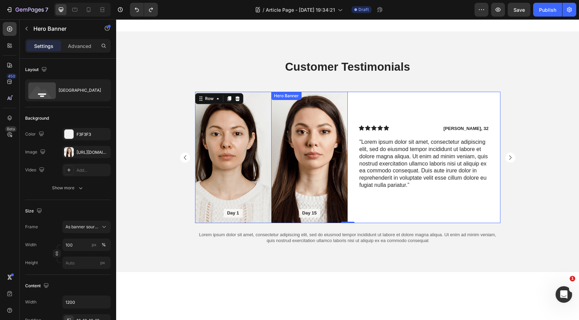
click at [288, 128] on div "Background Image" at bounding box center [309, 157] width 77 height 131
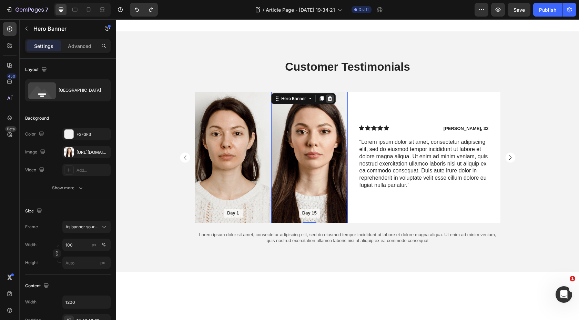
click at [329, 96] on icon at bounding box center [330, 98] width 4 height 5
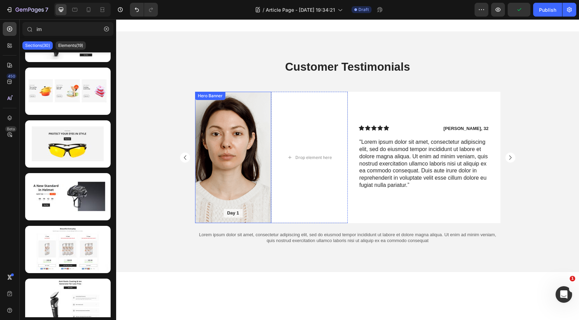
click at [262, 136] on div "Background Image" at bounding box center [233, 157] width 77 height 131
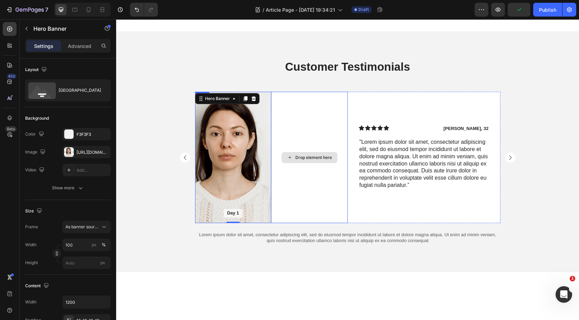
click at [295, 121] on div "Drop element here" at bounding box center [309, 157] width 77 height 131
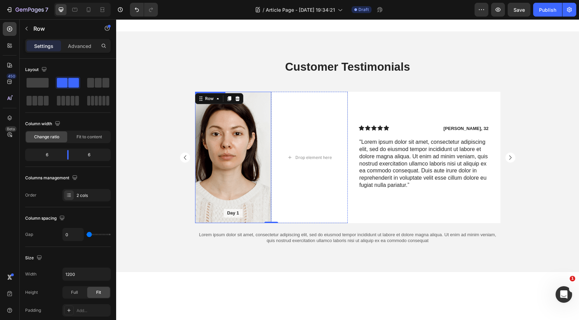
click at [262, 127] on div "Background Image" at bounding box center [233, 157] width 77 height 131
click at [280, 124] on div "Drop element here" at bounding box center [309, 157] width 77 height 131
click at [248, 130] on div "Background Image" at bounding box center [233, 157] width 77 height 131
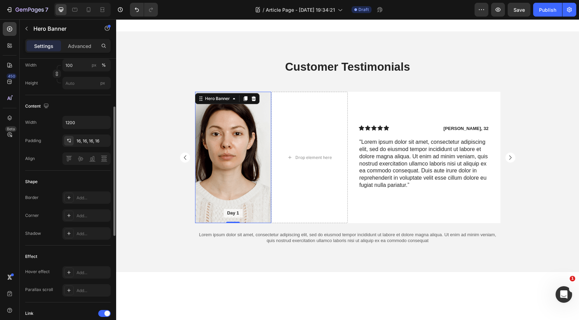
scroll to position [45, 0]
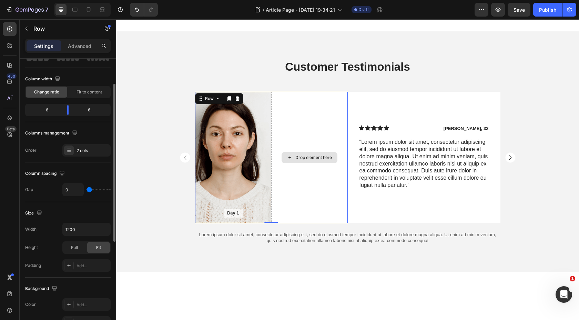
click at [312, 161] on div "Drop element here" at bounding box center [309, 157] width 77 height 131
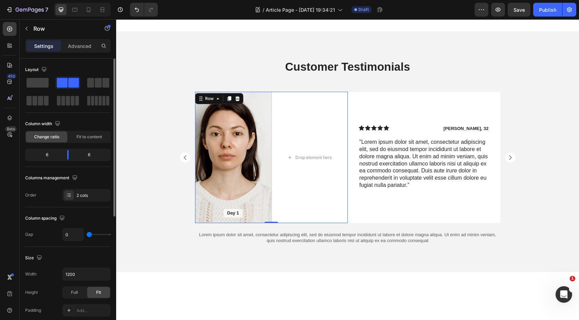
click at [311, 296] on div at bounding box center [347, 293] width 463 height 43
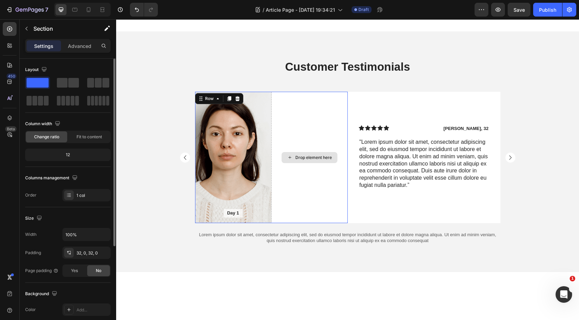
click at [302, 165] on div "Drop element here" at bounding box center [309, 157] width 77 height 131
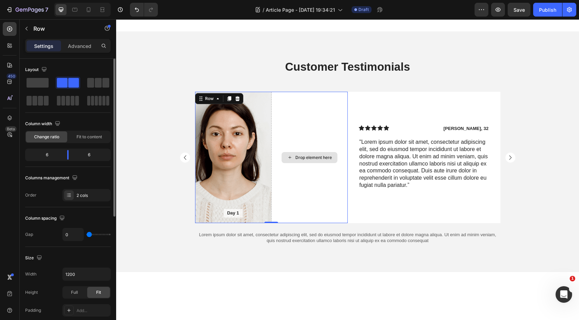
click at [319, 111] on div "Drop element here" at bounding box center [309, 157] width 77 height 131
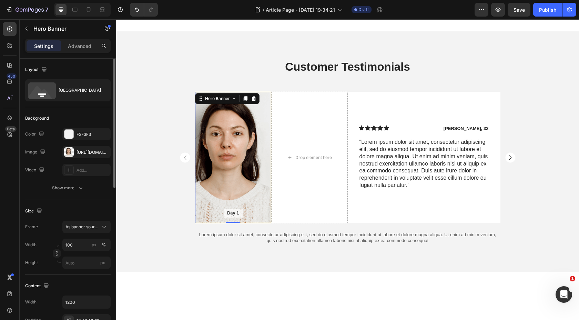
click at [248, 129] on div "Background Image" at bounding box center [233, 157] width 77 height 131
click at [305, 117] on div "Drop element here" at bounding box center [309, 157] width 77 height 131
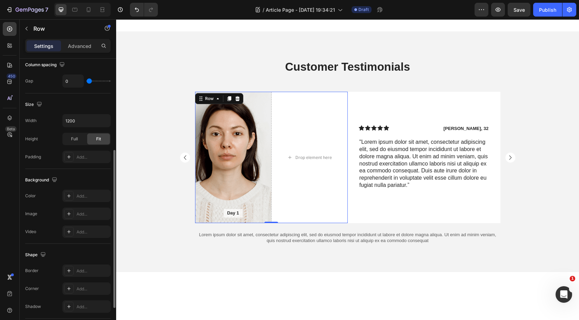
scroll to position [157, 0]
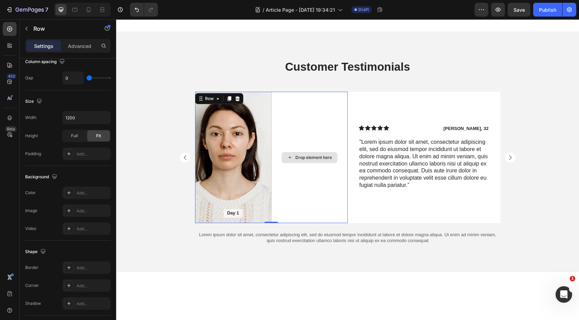
click at [312, 131] on div "Drop element here" at bounding box center [309, 157] width 77 height 131
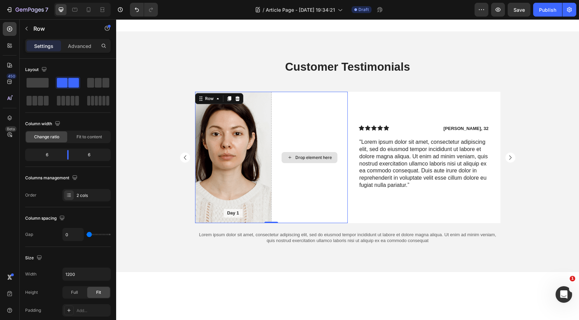
click at [278, 113] on div "Drop element here" at bounding box center [309, 157] width 77 height 131
click at [83, 247] on div "Layout Column width Change ratio Fit to content 6 6 Columns management Order 2 …" at bounding box center [68, 285] width 86 height 76
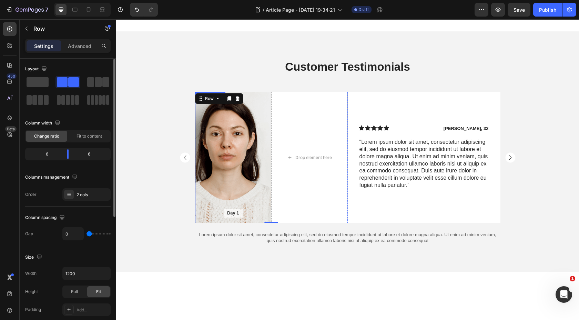
click at [265, 143] on div "Background Image" at bounding box center [233, 157] width 77 height 131
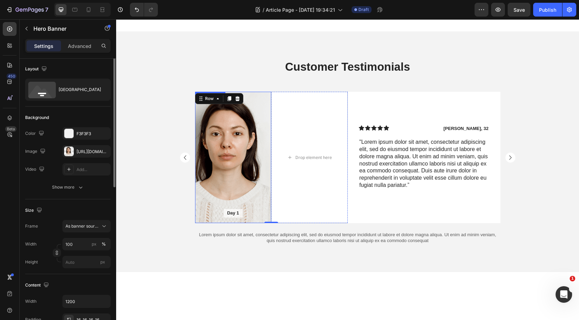
scroll to position [0, 0]
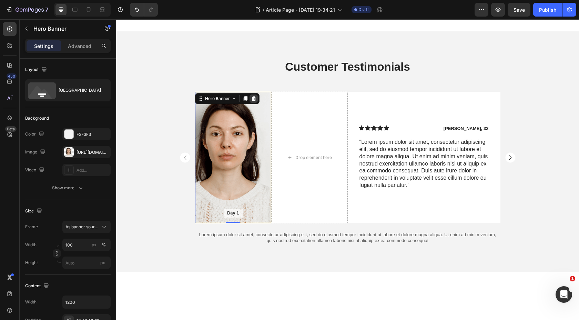
click at [254, 96] on icon at bounding box center [254, 99] width 6 height 6
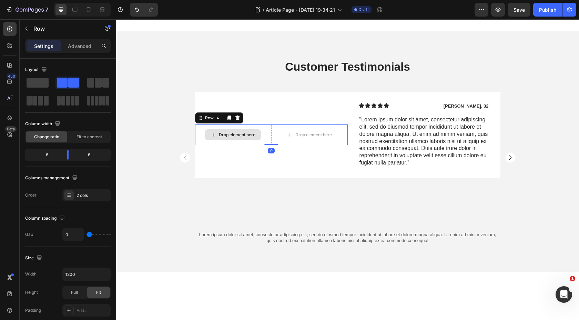
click at [268, 124] on div "Drop element here" at bounding box center [233, 134] width 77 height 21
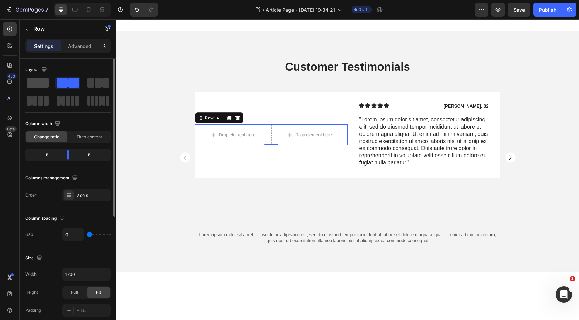
click at [43, 84] on span at bounding box center [38, 83] width 22 height 10
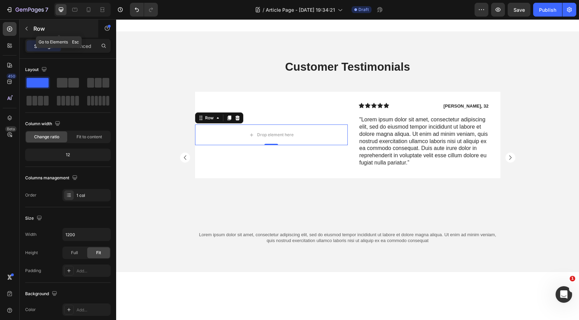
click at [25, 26] on icon "button" at bounding box center [27, 29] width 6 height 6
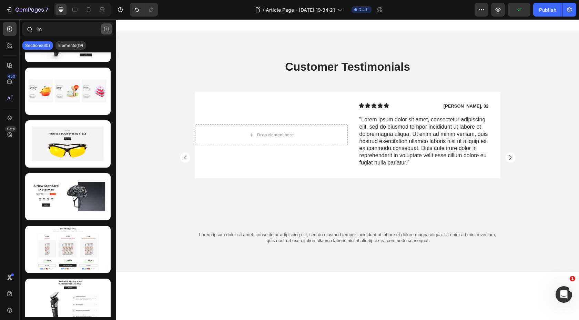
click at [108, 30] on icon "button" at bounding box center [106, 29] width 5 height 5
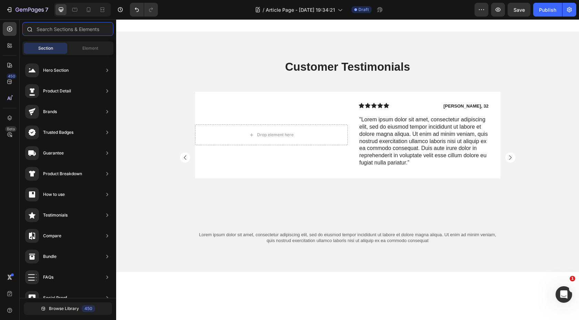
click at [64, 27] on input "text" at bounding box center [67, 29] width 91 height 14
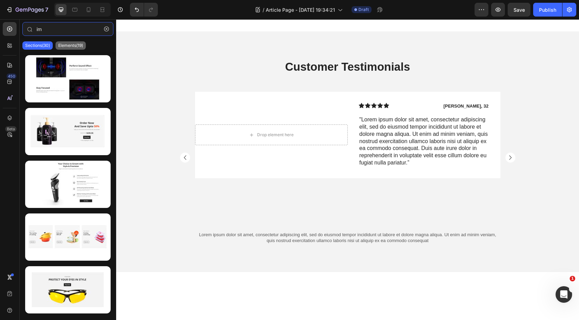
type input "im"
click at [79, 49] on div "Elements(19)" at bounding box center [71, 45] width 30 height 8
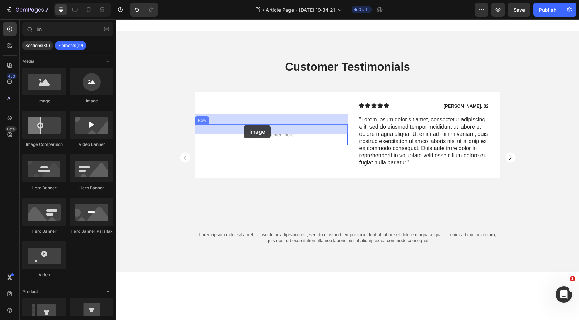
drag, startPoint x: 167, startPoint y: 98, endPoint x: 244, endPoint y: 125, distance: 81.9
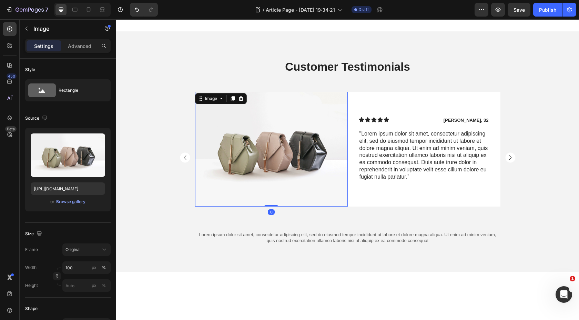
click at [291, 131] on img at bounding box center [271, 149] width 153 height 114
click at [76, 202] on div "Browse gallery" at bounding box center [70, 202] width 29 height 6
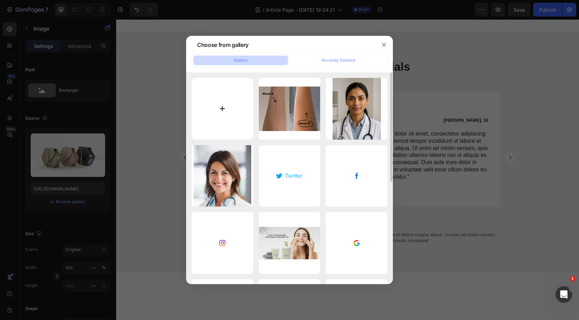
click at [240, 113] on input "file" at bounding box center [223, 109] width 62 height 62
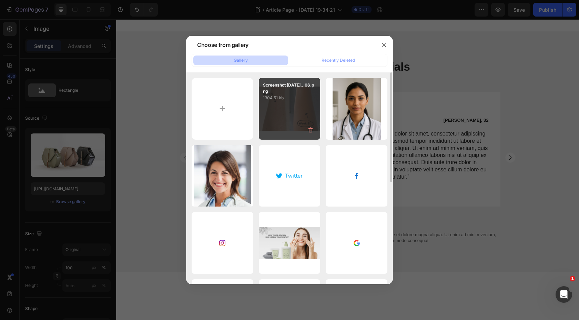
click at [307, 119] on div "Screenshot 2025-08-27...06.png 1304.51 kb" at bounding box center [290, 109] width 62 height 62
type input "https://cdn.shopify.com/s/files/1/0820/1679/7003/files/gempages_533170096554640…"
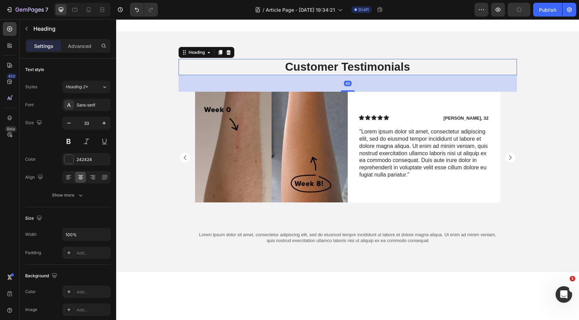
click at [463, 63] on h2 "Customer Testimonials" at bounding box center [348, 67] width 339 height 16
click at [388, 128] on p ""Lorem ipsum dolor sit amet, consectetur adipiscing elit, sed do eiusmod tempor…" at bounding box center [424, 153] width 129 height 50
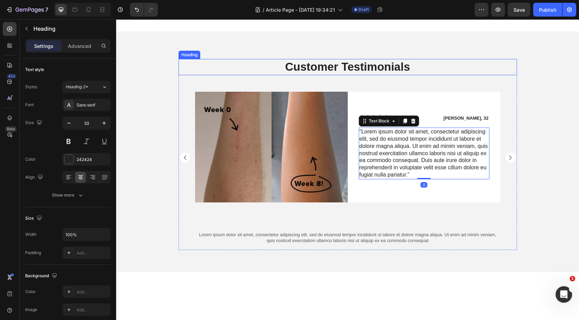
click at [496, 60] on h2 "Customer Testimonials" at bounding box center [348, 67] width 339 height 16
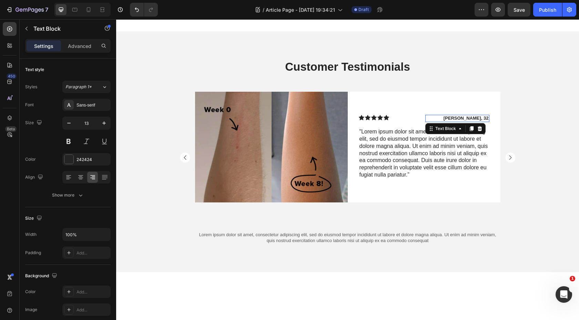
click at [477, 116] on p "James, 32" at bounding box center [457, 119] width 63 height 6
click at [479, 116] on p "James, 32" at bounding box center [457, 119] width 63 height 6
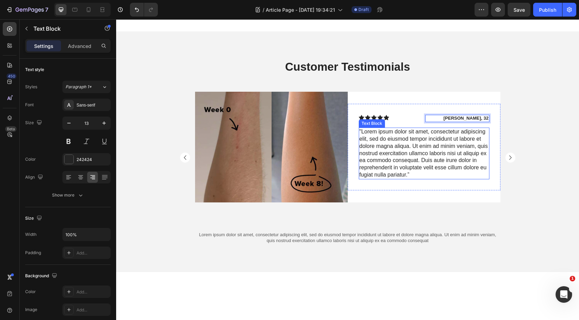
click at [372, 131] on p ""Lorem ipsum dolor sit amet, consectetur adipiscing elit, sed do eiusmod tempor…" at bounding box center [424, 153] width 129 height 50
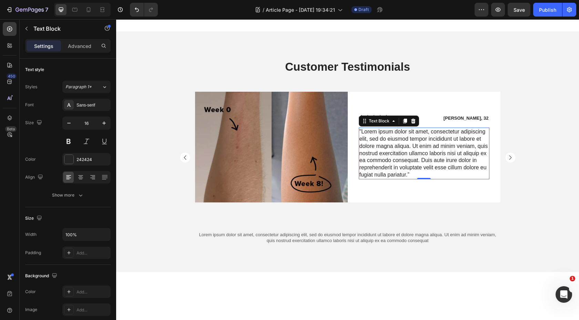
click at [410, 164] on p ""Lorem ipsum dolor sit amet, consectetur adipiscing elit, sed do eiusmod tempor…" at bounding box center [424, 153] width 129 height 50
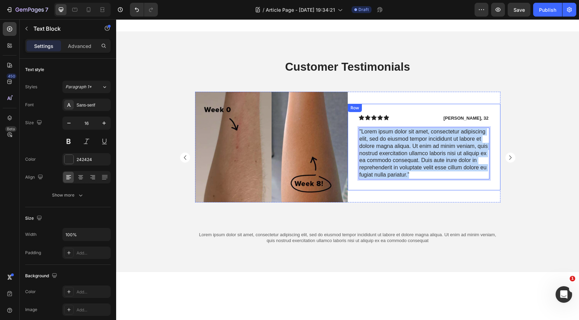
drag, startPoint x: 410, startPoint y: 164, endPoint x: 357, endPoint y: 124, distance: 65.9
click at [357, 124] on div "Icon Icon Icon Icon Icon Icon List Amy, 32 Text Block Row "Lorem ipsum dolor si…" at bounding box center [424, 147] width 153 height 86
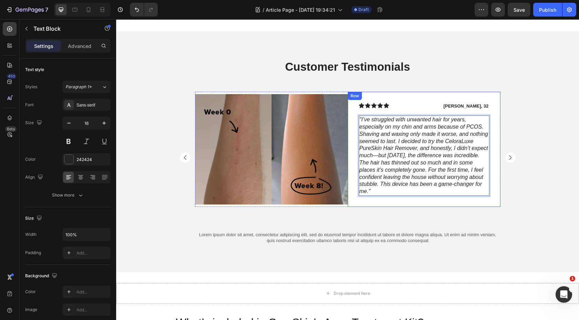
scroll to position [544, 0]
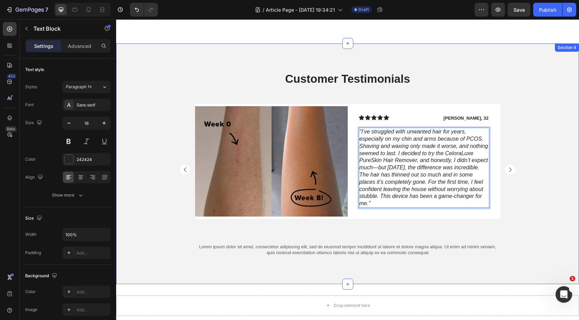
click at [531, 131] on div "Customer Testimonials Heading Image Row Icon Icon Icon Icon Icon Icon List Amy,…" at bounding box center [347, 169] width 463 height 196
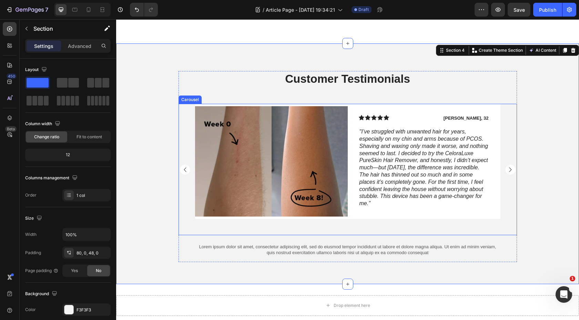
click at [509, 164] on rect "Carousel Next Arrow" at bounding box center [511, 169] width 10 height 10
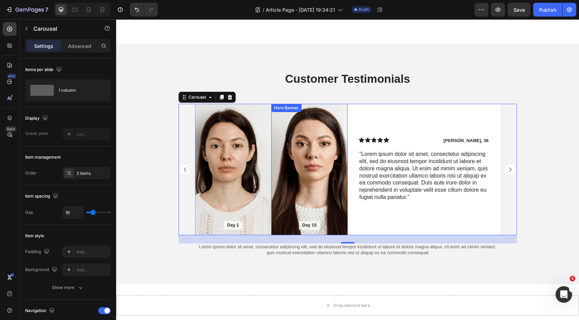
click at [296, 146] on div "Background Image" at bounding box center [309, 169] width 77 height 131
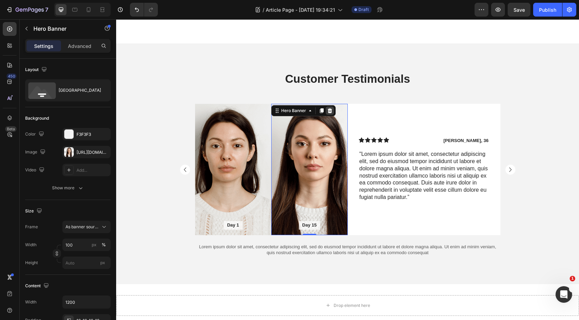
click at [329, 108] on icon at bounding box center [330, 111] width 6 height 6
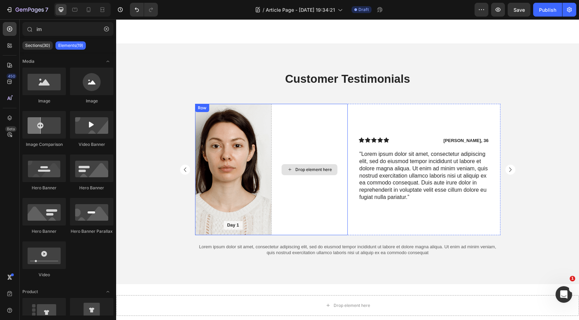
click at [245, 142] on div "Background Image" at bounding box center [233, 169] width 77 height 131
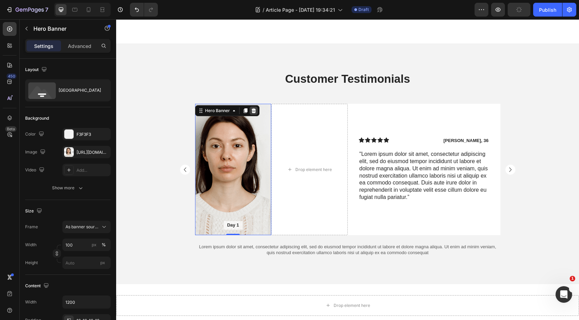
click at [254, 108] on icon at bounding box center [253, 110] width 4 height 5
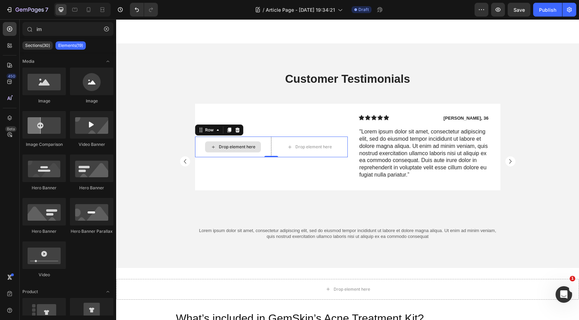
click at [269, 137] on div "Drop element here" at bounding box center [233, 147] width 77 height 21
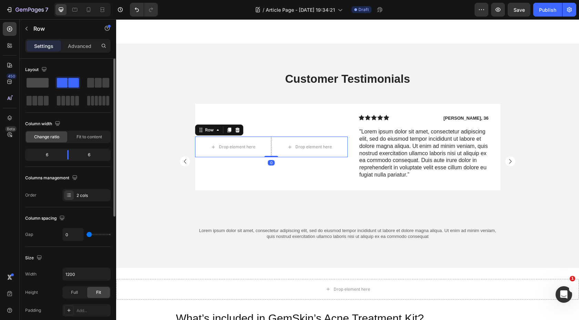
click at [39, 82] on span at bounding box center [38, 83] width 22 height 10
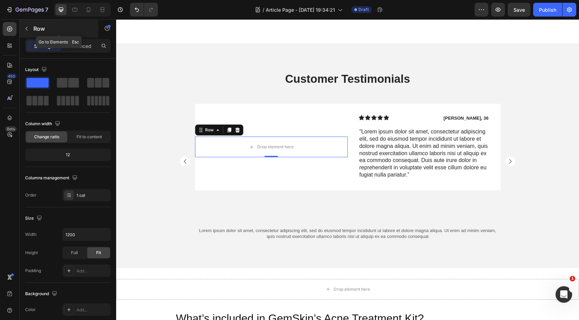
click at [34, 26] on p "Row" at bounding box center [62, 28] width 59 height 8
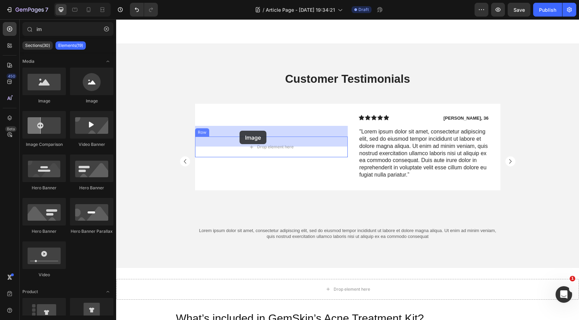
drag, startPoint x: 166, startPoint y: 101, endPoint x: 240, endPoint y: 131, distance: 80.0
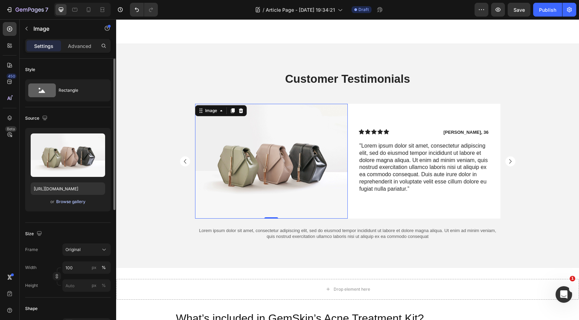
click at [79, 202] on div "Browse gallery" at bounding box center [70, 202] width 29 height 6
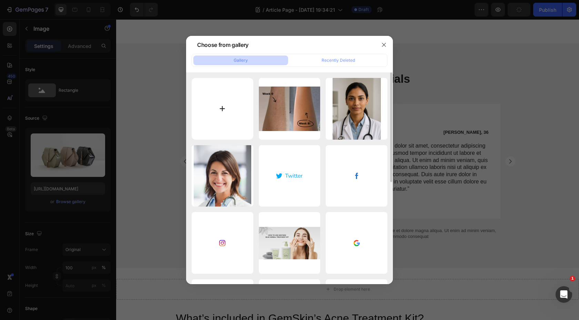
click at [226, 104] on input "file" at bounding box center [223, 109] width 62 height 62
type input "C:\fakepath\Screenshot 2025-08-27 at 20.57.17.png"
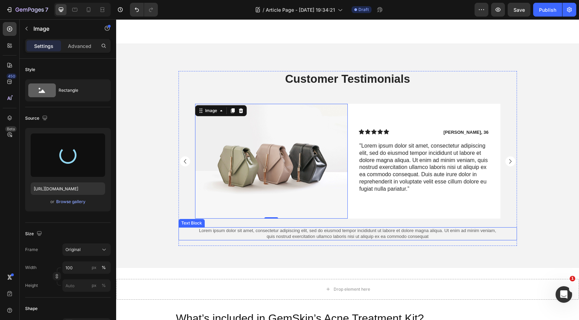
type input "https://cdn.shopify.com/s/files/1/0820/1679/7003/files/gempages_533170096554640…"
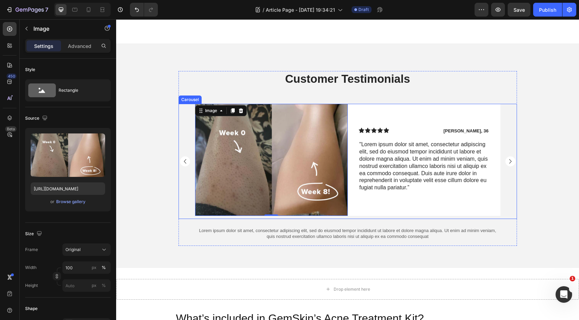
click at [183, 157] on rect "Carousel Back Arrow" at bounding box center [185, 162] width 10 height 10
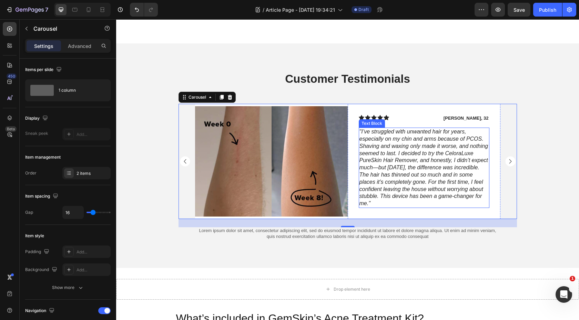
click at [396, 193] on icon ""I’ve struggled with unwanted hair for years, especially on my chin and arms be…" at bounding box center [424, 168] width 129 height 78
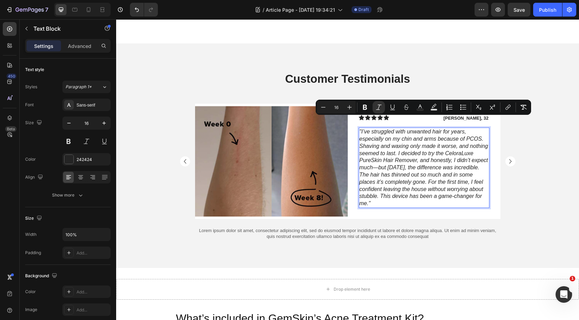
drag, startPoint x: 400, startPoint y: 193, endPoint x: 360, endPoint y: 120, distance: 83.9
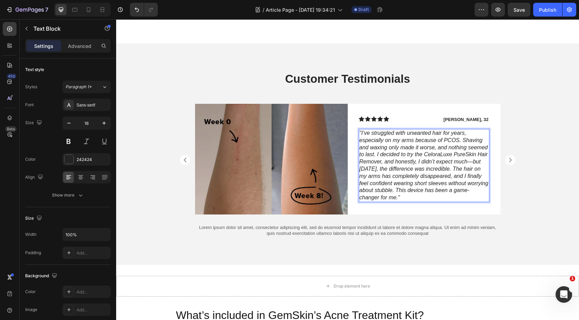
scroll to position [546, 0]
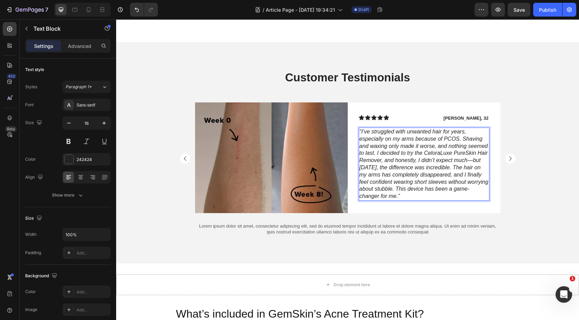
click at [428, 183] on p ""I’ve struggled with unwanted hair for years, especially on my arms because of …" at bounding box center [424, 164] width 129 height 72
click at [411, 223] on p "Lorem ipsum dolor sit amet, consectetur adipiscing elit, sed do eiusmod tempor …" at bounding box center [348, 229] width 299 height 12
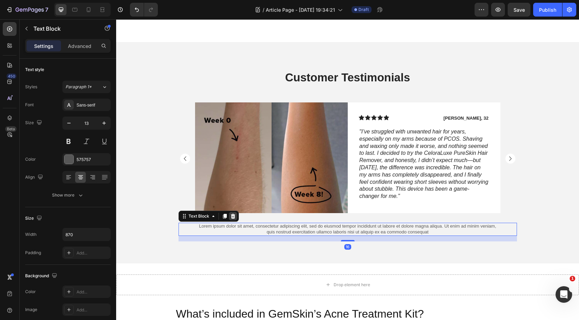
click at [233, 213] on icon at bounding box center [233, 216] width 6 height 6
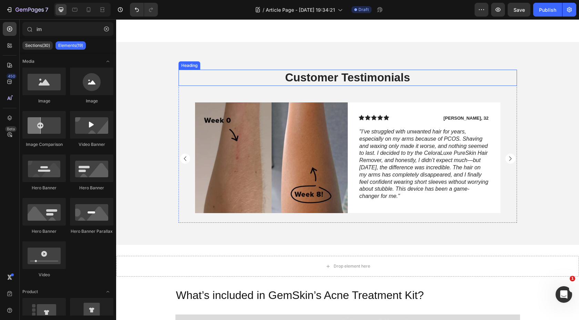
click at [319, 70] on h2 "Customer Testimonials" at bounding box center [348, 78] width 339 height 16
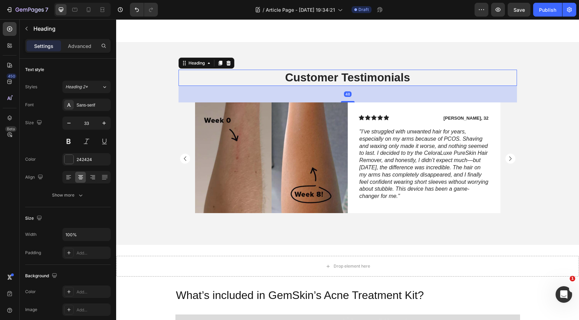
click at [276, 70] on h2 "Customer Testimonials" at bounding box center [348, 78] width 339 height 16
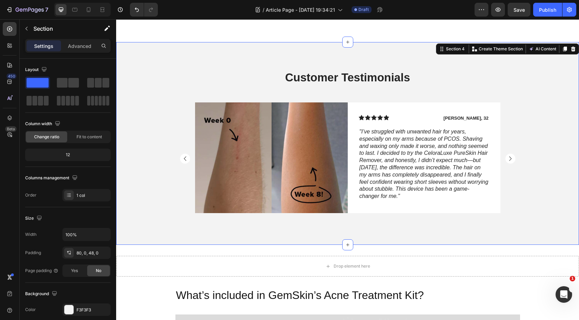
click at [547, 103] on div "Customer Testimonials Heading Image Row Icon Icon Icon Icon Icon Icon List Amy,…" at bounding box center [347, 149] width 463 height 159
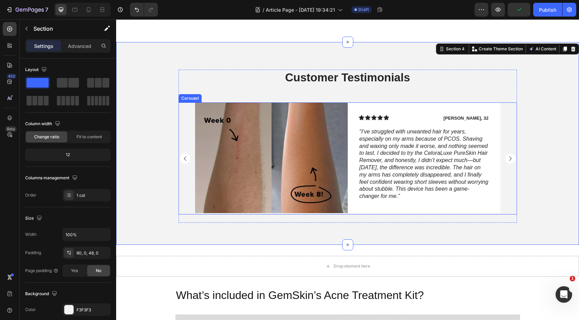
click at [511, 153] on rect "Carousel Next Arrow" at bounding box center [511, 158] width 10 height 10
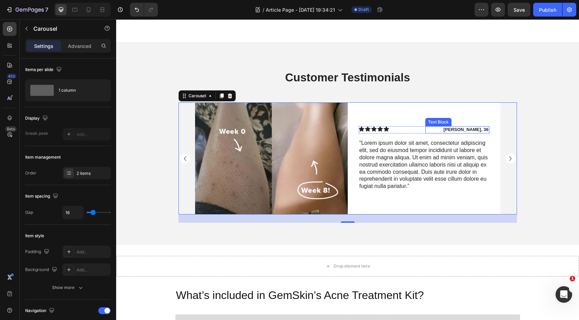
click at [477, 127] on p "Ryan, 36" at bounding box center [457, 130] width 63 height 6
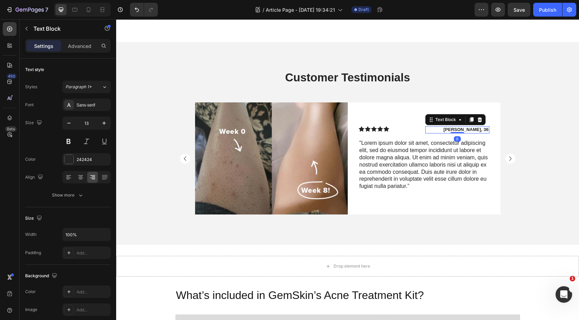
click at [479, 127] on p "Ryan, 36" at bounding box center [457, 130] width 63 height 6
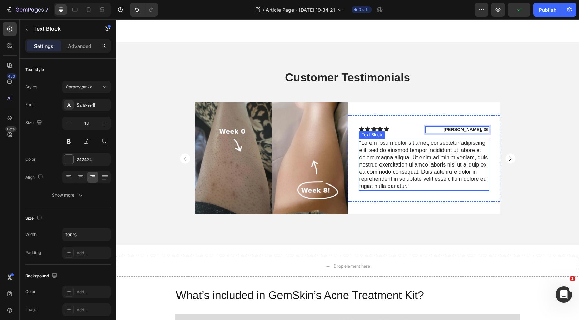
click at [473, 174] on p ""Lorem ipsum dolor sit amet, consectetur adipiscing elit, sed do eiusmod tempor…" at bounding box center [424, 165] width 129 height 50
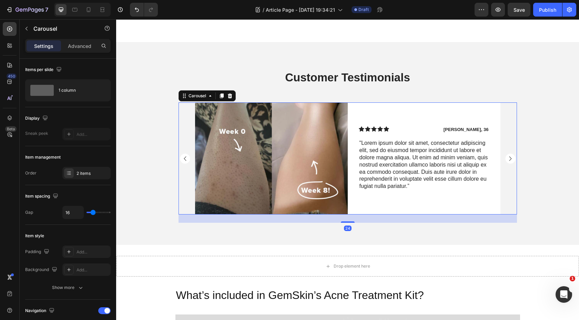
click at [185, 156] on icon "Carousel Back Arrow" at bounding box center [185, 158] width 2 height 4
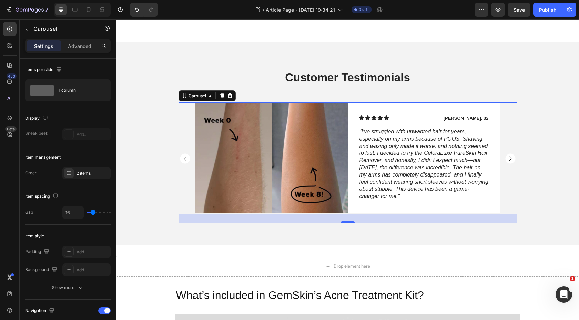
click at [512, 153] on rect "Carousel Next Arrow" at bounding box center [511, 158] width 10 height 10
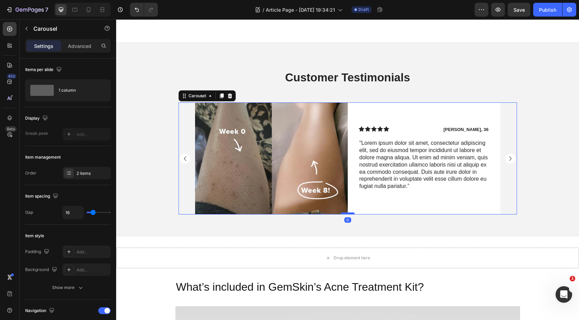
drag, startPoint x: 348, startPoint y: 210, endPoint x: 346, endPoint y: 201, distance: 9.3
click at [346, 212] on div at bounding box center [348, 213] width 14 height 2
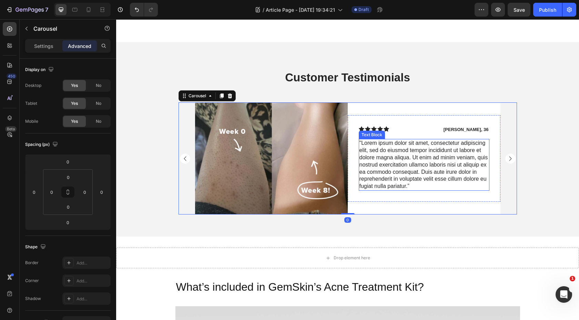
click at [402, 170] on p ""Lorem ipsum dolor sit amet, consectetur adipiscing elit, sed do eiusmod tempor…" at bounding box center [424, 165] width 129 height 50
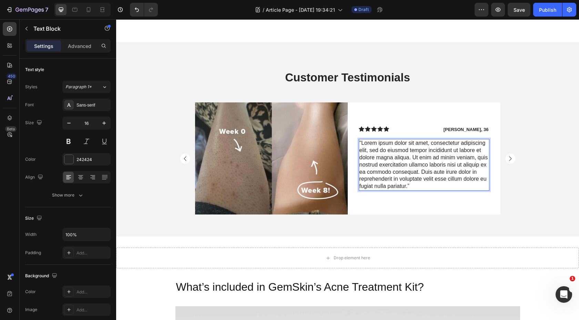
scroll to position [533, 0]
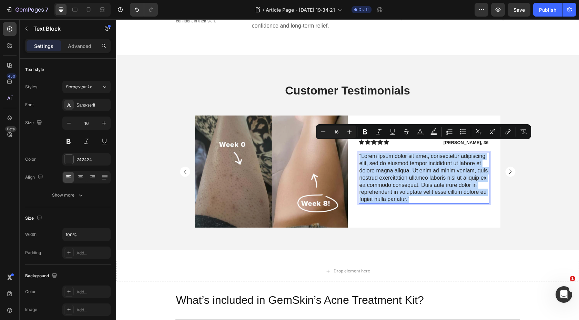
drag, startPoint x: 411, startPoint y: 188, endPoint x: 360, endPoint y: 144, distance: 67.3
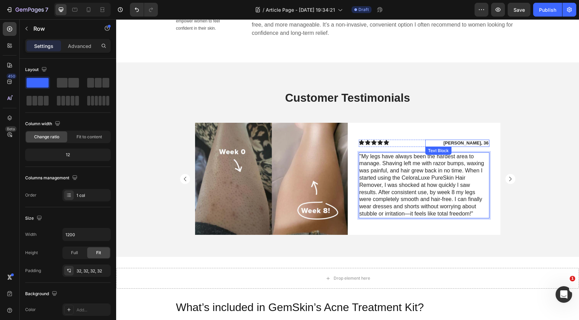
click at [426, 129] on div "Icon Icon Icon Icon Icon Icon List Sabrina, 36 Text Block Row "My legs have alw…" at bounding box center [424, 179] width 153 height 101
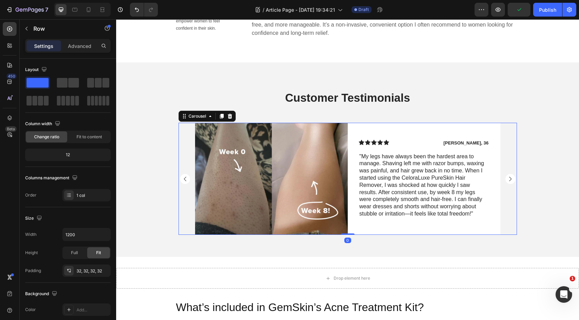
click at [508, 174] on rect "Carousel Next Arrow" at bounding box center [511, 179] width 10 height 10
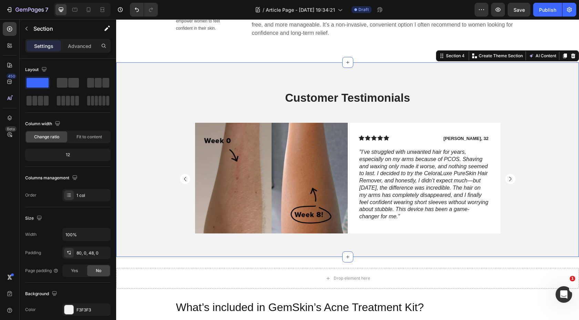
click at [354, 237] on div "Customer Testimonials Heading Image Row Icon Icon Icon Icon Icon Icon List Amy,…" at bounding box center [347, 159] width 463 height 194
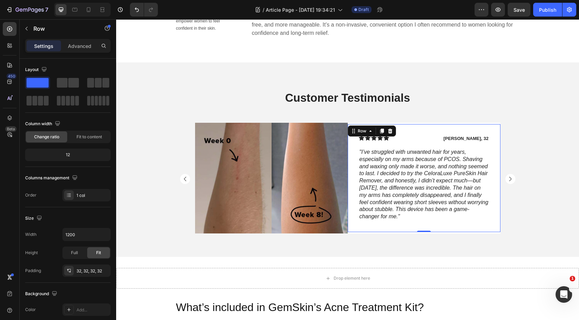
click at [467, 135] on div "Icon Icon Icon Icon Icon Icon List Amy, 32 Text Block Row "I’ve struggled with …" at bounding box center [424, 178] width 131 height 86
click at [217, 147] on img at bounding box center [271, 178] width 153 height 110
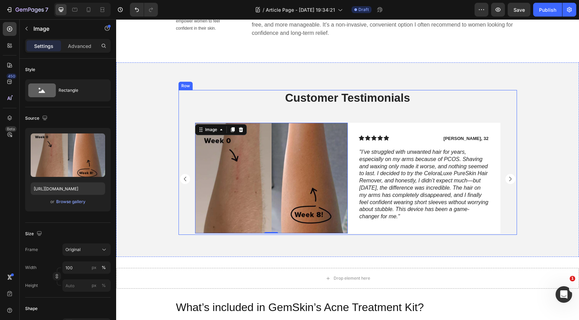
click at [349, 103] on div "Customer Testimonials Heading Image 0 Row Icon Icon Icon Icon Icon Icon List Am…" at bounding box center [348, 162] width 339 height 145
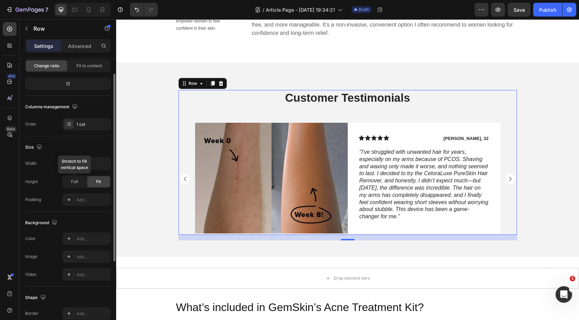
scroll to position [0, 0]
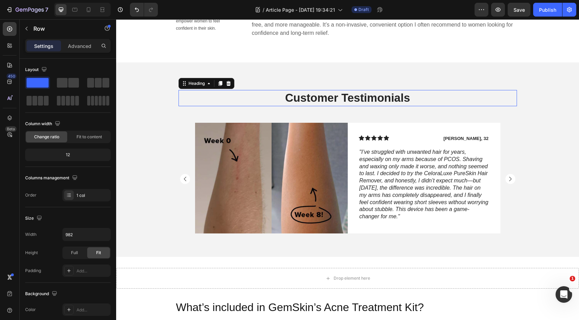
click at [501, 94] on h2 "Customer Testimonials" at bounding box center [348, 98] width 339 height 16
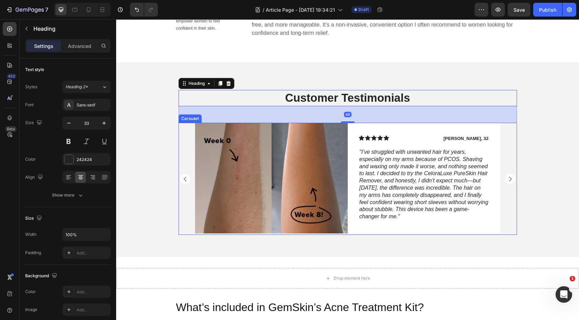
click at [509, 123] on div "Image Row Icon Icon Icon Icon Icon Icon List Amy, 32 Text Block Row "I’ve strug…" at bounding box center [348, 179] width 339 height 112
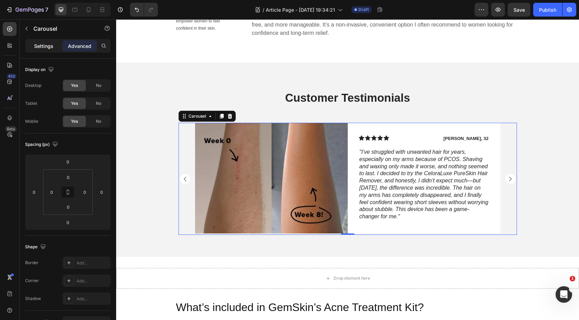
click at [52, 47] on p "Settings" at bounding box center [43, 45] width 19 height 7
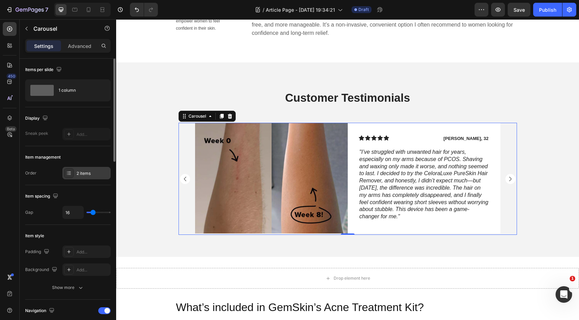
click at [95, 179] on div "2 items" at bounding box center [86, 173] width 48 height 12
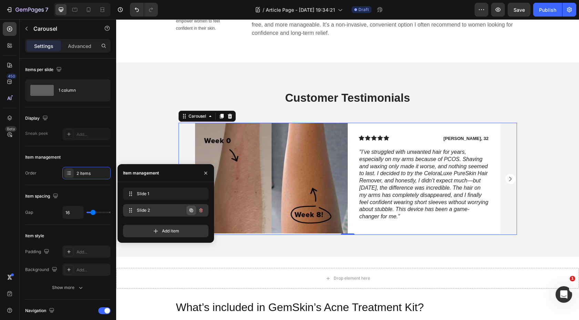
click at [191, 212] on icon "button" at bounding box center [192, 211] width 6 height 6
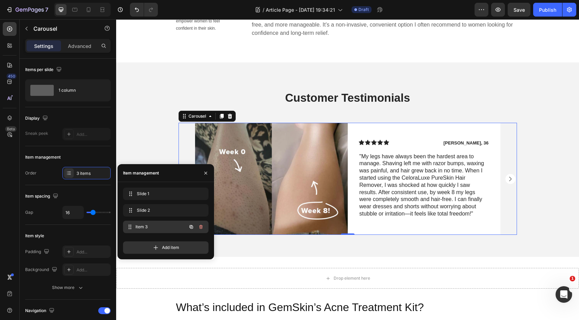
click at [166, 227] on span "Item 3" at bounding box center [161, 227] width 51 height 6
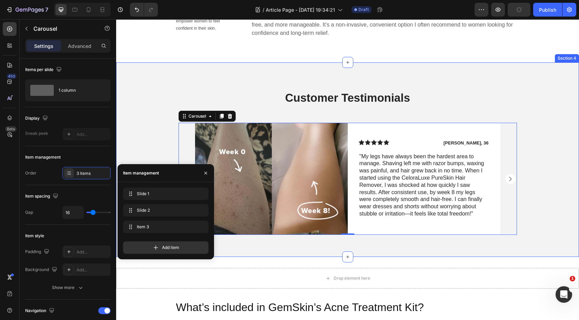
click at [159, 143] on div "Customer Testimonials Heading Image Row Icon Icon Icon Icon Icon Icon List Amy,…" at bounding box center [347, 165] width 463 height 150
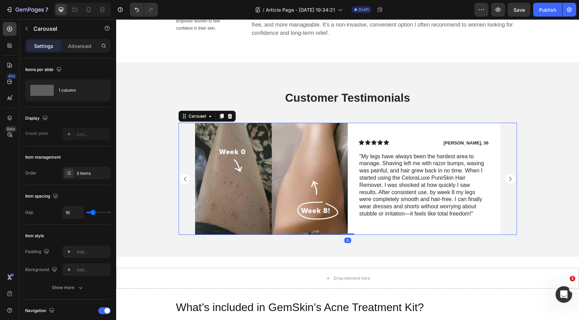
click at [511, 174] on rect "Carousel Next Arrow" at bounding box center [511, 179] width 10 height 10
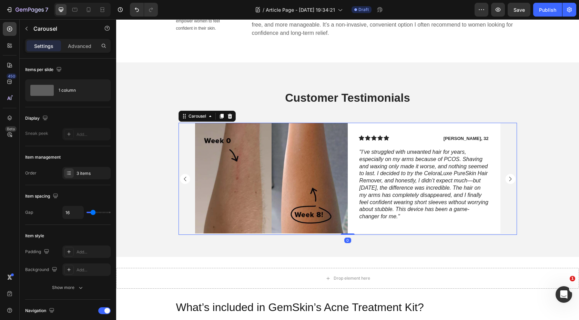
click at [511, 174] on rect "Carousel Next Arrow" at bounding box center [511, 179] width 10 height 10
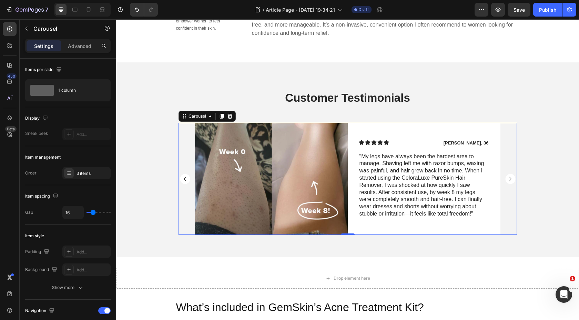
click at [511, 174] on rect "Carousel Next Arrow" at bounding box center [511, 179] width 10 height 10
click at [294, 170] on img at bounding box center [271, 179] width 153 height 112
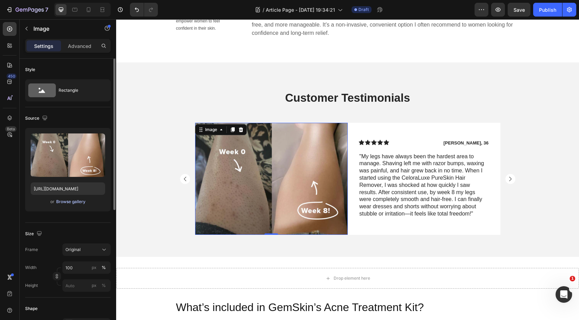
click at [79, 202] on div "Browse gallery" at bounding box center [70, 202] width 29 height 6
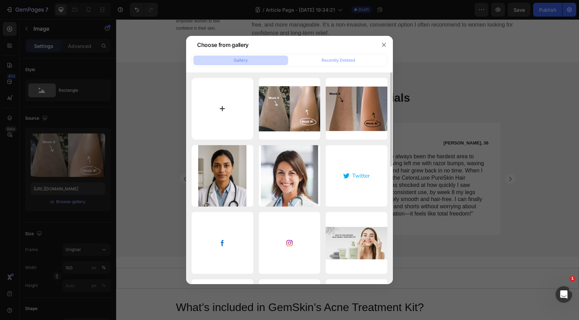
click at [216, 105] on input "file" at bounding box center [223, 109] width 62 height 62
click at [383, 42] on icon "button" at bounding box center [384, 45] width 6 height 6
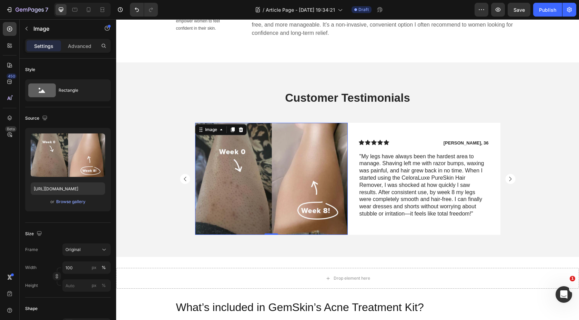
click at [283, 174] on img at bounding box center [271, 179] width 153 height 112
click at [78, 202] on div "Browse gallery" at bounding box center [70, 202] width 29 height 6
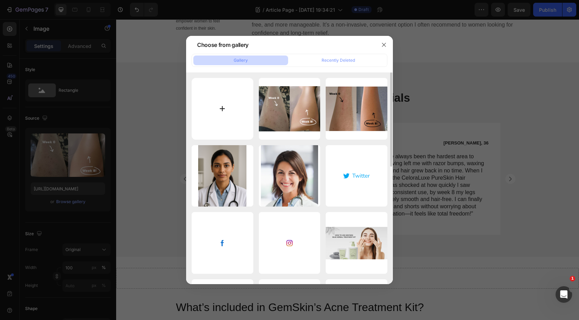
click at [231, 110] on input "file" at bounding box center [223, 109] width 62 height 62
type input "C:\fakepath\Screenshot 2025-08-28 at 05.34.04.png"
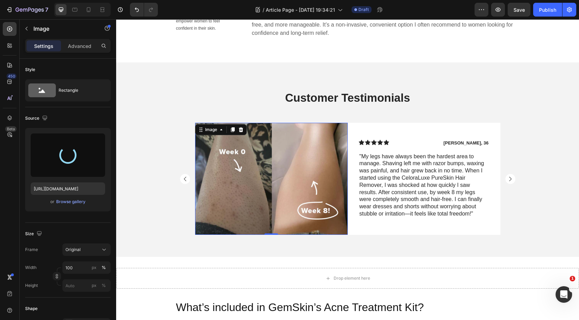
type input "https://cdn.shopify.com/s/files/1/0820/1679/7003/files/gempages_533170096554640…"
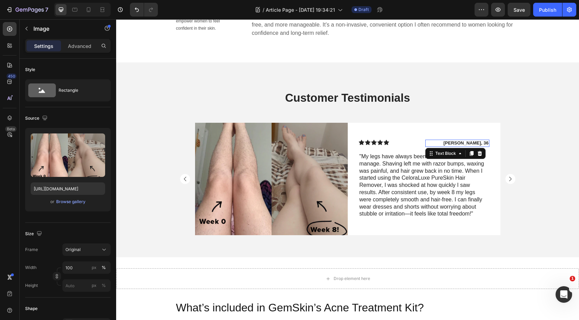
click at [481, 140] on p "Sabrina, 36" at bounding box center [457, 143] width 63 height 6
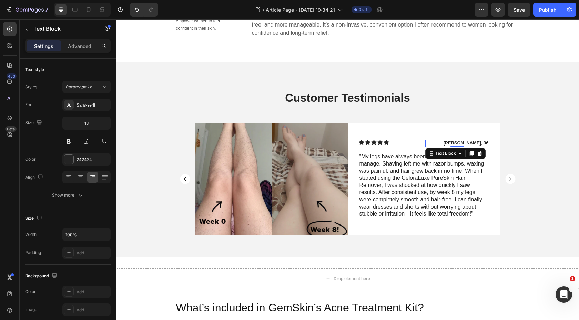
click at [481, 140] on p "Sabrina, 36" at bounding box center [457, 143] width 63 height 6
click at [487, 140] on p "Emily, 36" at bounding box center [457, 143] width 63 height 6
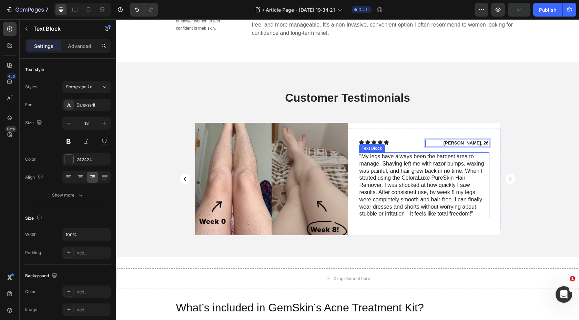
click at [473, 201] on p ""My legs have always been the hardest area to manage. Shaving left me with razo…" at bounding box center [424, 185] width 129 height 64
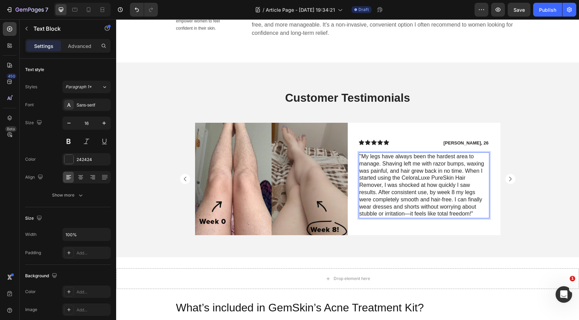
click at [469, 204] on p ""My legs have always been the hardest area to manage. Shaving left me with razo…" at bounding box center [424, 185] width 129 height 64
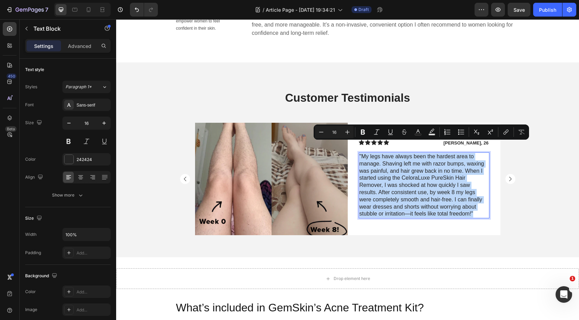
drag, startPoint x: 472, startPoint y: 204, endPoint x: 359, endPoint y: 146, distance: 127.2
click at [359, 152] on div ""My legs have always been the hardest area to manage. Shaving left me with razo…" at bounding box center [424, 185] width 131 height 66
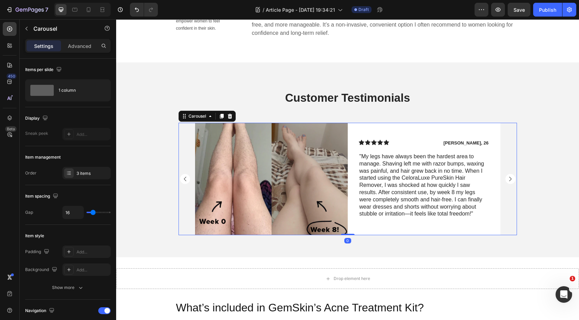
click at [186, 174] on rect "Carousel Back Arrow" at bounding box center [185, 179] width 10 height 10
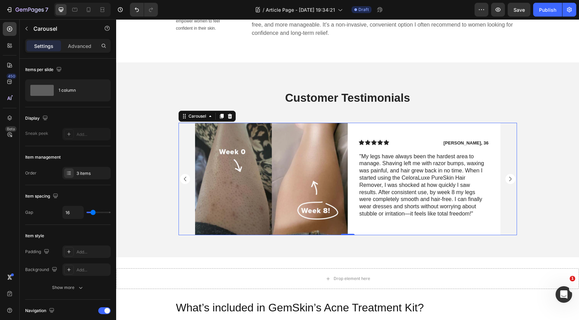
click at [509, 174] on rect "Carousel Next Arrow" at bounding box center [511, 179] width 10 height 10
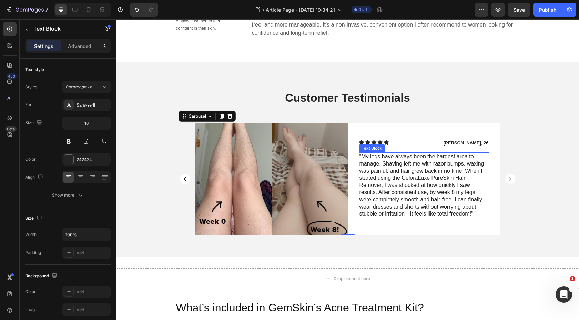
click at [450, 183] on p ""My legs have always been the hardest area to manage. Shaving left me with razo…" at bounding box center [424, 185] width 129 height 64
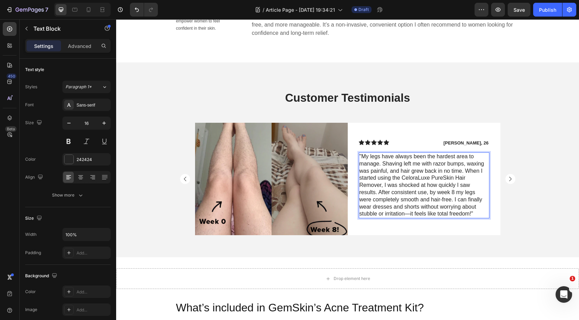
click at [472, 201] on p ""My legs have always been the hardest area to manage. Shaving left me with razo…" at bounding box center [424, 185] width 129 height 64
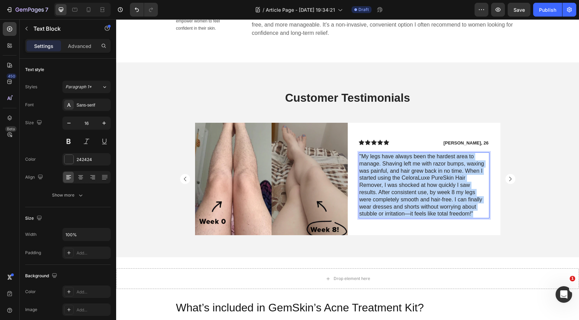
drag, startPoint x: 476, startPoint y: 201, endPoint x: 360, endPoint y: 144, distance: 129.8
click at [360, 153] on p ""My legs have always been the hardest area to manage. Shaving left me with razo…" at bounding box center [424, 185] width 129 height 64
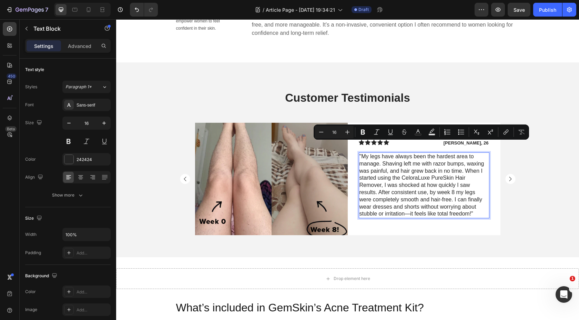
scroll to position [520, 0]
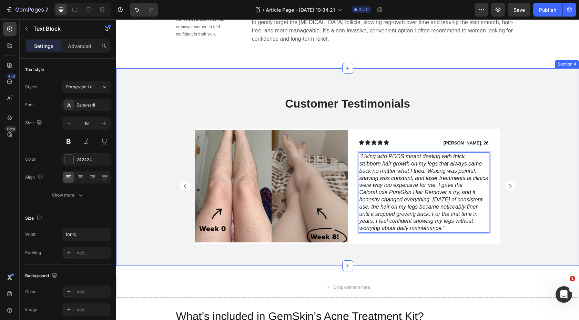
click at [449, 83] on div "Customer Testimonials Heading Image Row Icon Icon Icon Icon Icon Icon List Amy,…" at bounding box center [347, 167] width 463 height 198
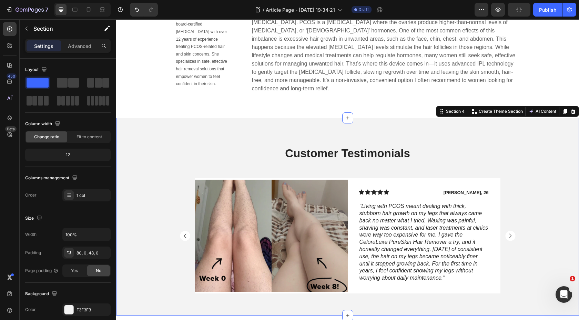
scroll to position [535, 0]
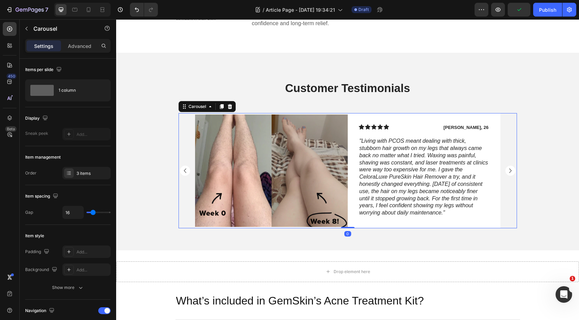
click at [509, 166] on rect "Carousel Next Arrow" at bounding box center [511, 171] width 10 height 10
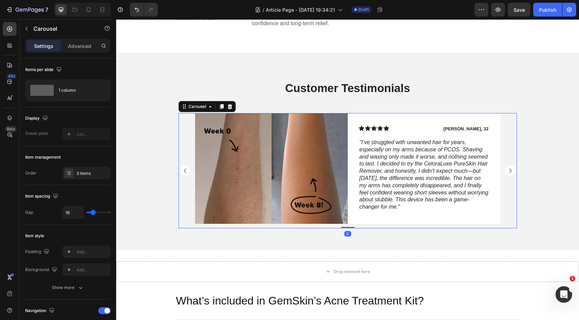
click at [509, 166] on rect "Carousel Next Arrow" at bounding box center [511, 171] width 10 height 10
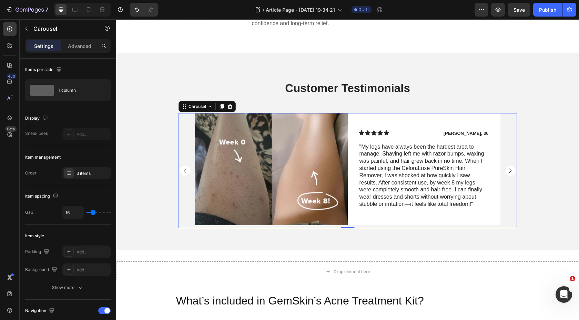
click at [509, 166] on rect "Carousel Next Arrow" at bounding box center [511, 171] width 10 height 10
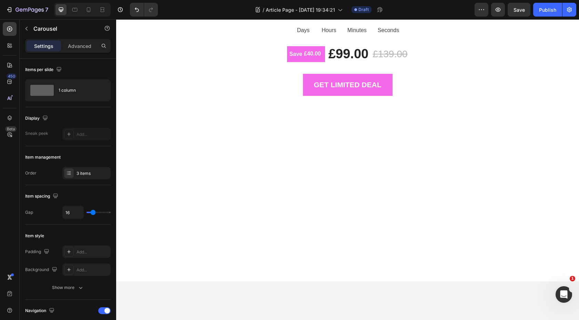
scroll to position [74, 0]
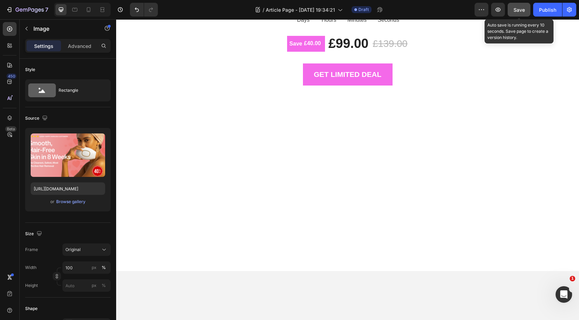
click at [521, 9] on span "Save" at bounding box center [519, 10] width 11 height 6
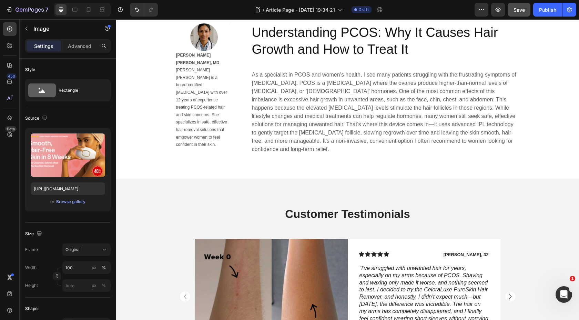
scroll to position [411, 0]
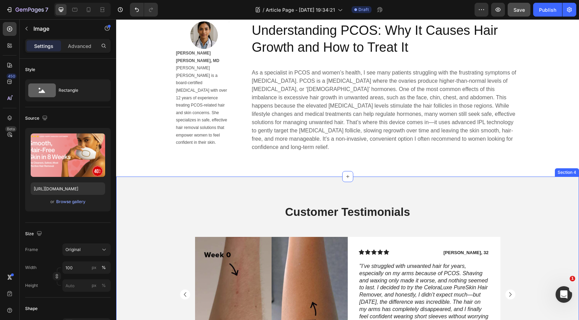
click at [163, 186] on div "Customer Testimonials Heading Image Row Icon Icon Icon Icon Icon Icon List Amy,…" at bounding box center [347, 276] width 463 height 198
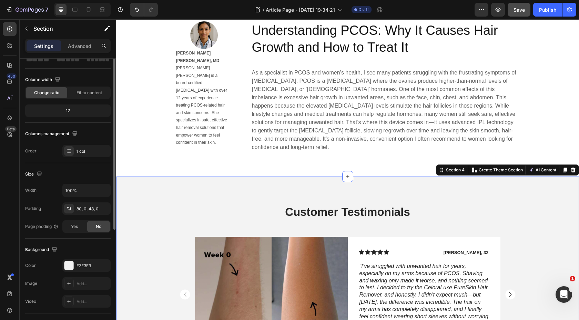
scroll to position [71, 0]
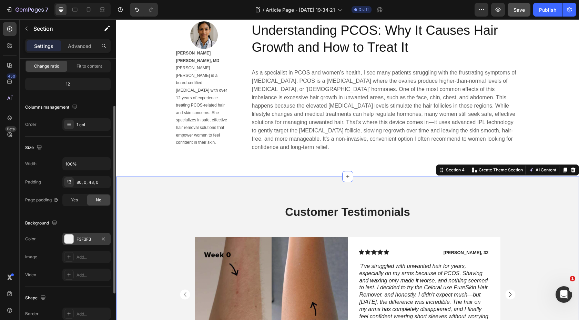
click at [73, 237] on div at bounding box center [68, 238] width 9 height 9
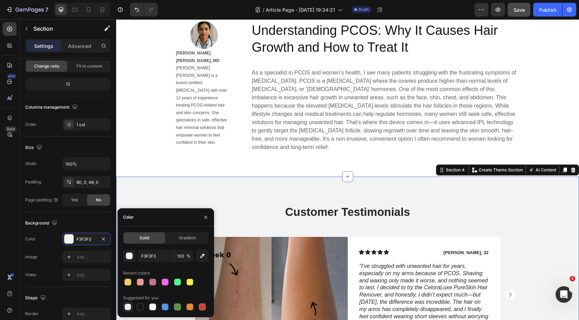
click at [128, 308] on div at bounding box center [127, 306] width 7 height 7
type input "000000"
type input "0"
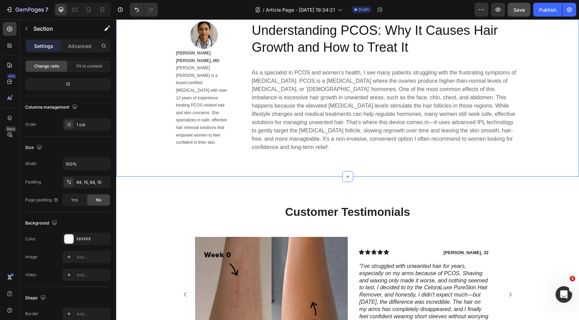
click at [131, 123] on div "Image Title Line Row Dr. Maya Elara Singh, MD Dr. Maya Elara Singh is a board-c…" at bounding box center [347, 87] width 453 height 133
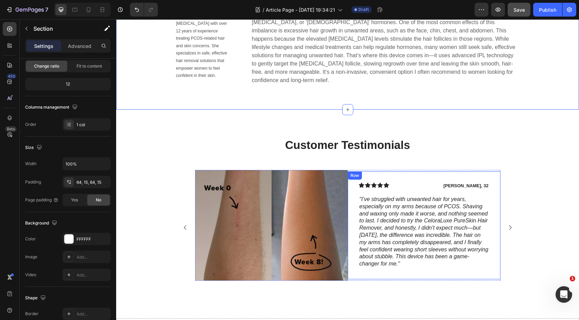
scroll to position [479, 0]
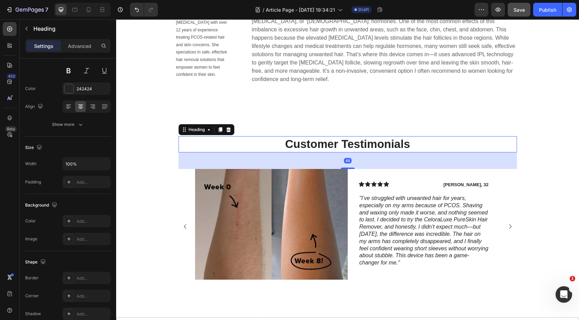
click at [411, 139] on h2 "Customer Testimonials" at bounding box center [348, 144] width 339 height 16
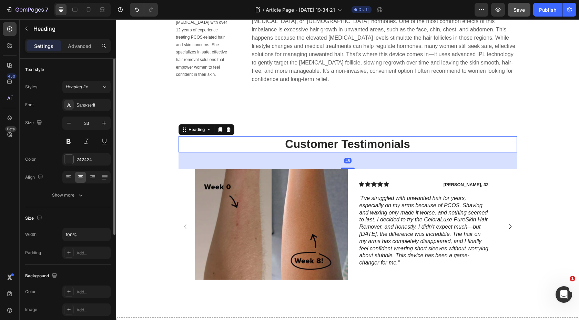
click at [411, 136] on h2 "Customer Testimonials" at bounding box center [348, 144] width 339 height 16
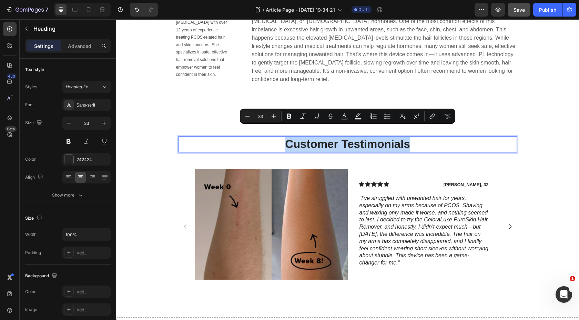
drag, startPoint x: 411, startPoint y: 136, endPoint x: 288, endPoint y: 130, distance: 123.2
click at [287, 137] on p "Customer Testimonials" at bounding box center [347, 144] width 337 height 15
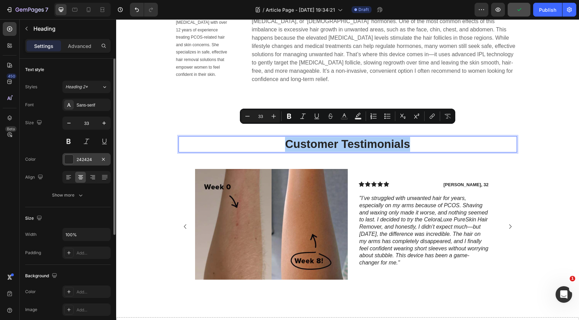
click at [89, 159] on div "242424" at bounding box center [87, 160] width 20 height 6
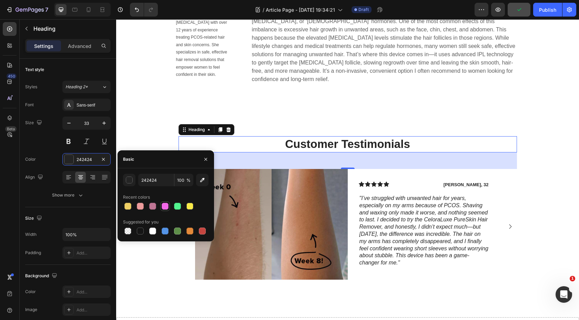
click at [165, 203] on div at bounding box center [165, 206] width 7 height 7
type input "F469E9"
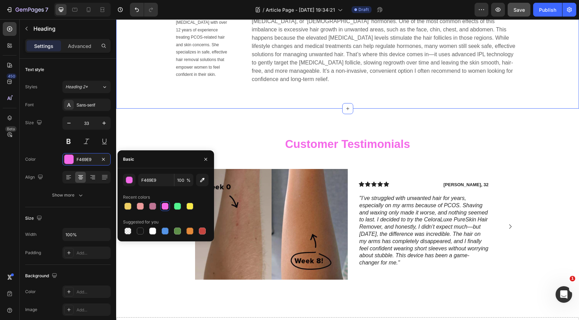
click at [148, 87] on div "Image Title Line Row Dr. Maya Elara Singh, MD Dr. Maya Elara Singh is a board-c…" at bounding box center [347, 19] width 463 height 177
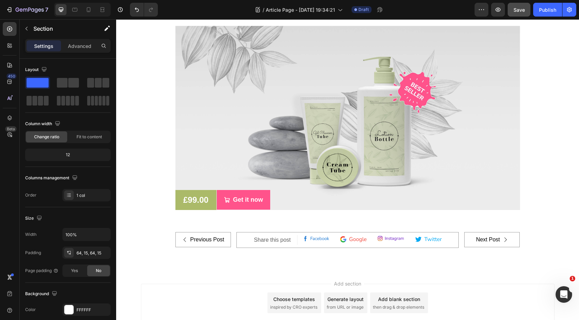
scroll to position [2915, 0]
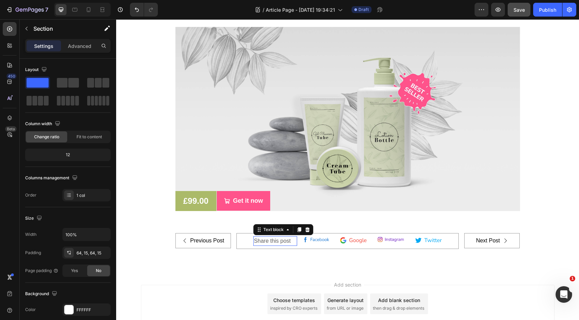
click at [259, 238] on p "Share this post" at bounding box center [272, 241] width 37 height 8
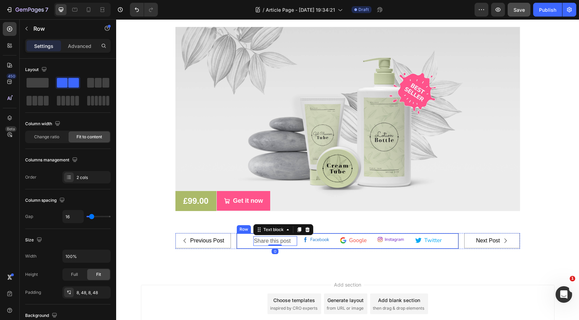
click at [250, 239] on div "Share this post Text block 0 Image Image Image Image Row Row" at bounding box center [348, 241] width 222 height 16
click at [278, 229] on icon at bounding box center [279, 226] width 4 height 5
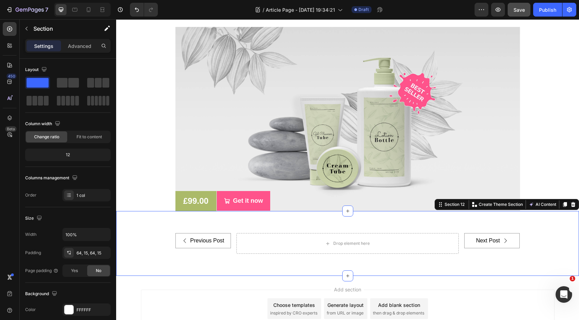
click at [238, 218] on div "Previous Post Button Drop element here Next Post Button Row Button Image Image …" at bounding box center [347, 243] width 463 height 65
click at [573, 205] on icon at bounding box center [573, 204] width 4 height 5
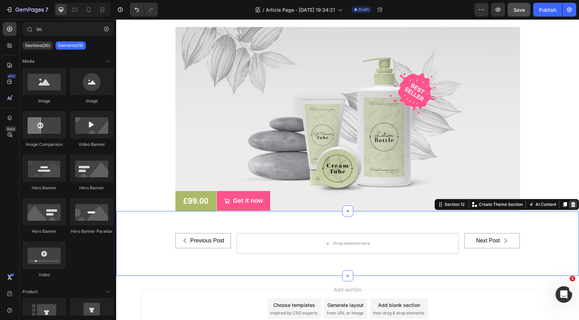
scroll to position [2905, 0]
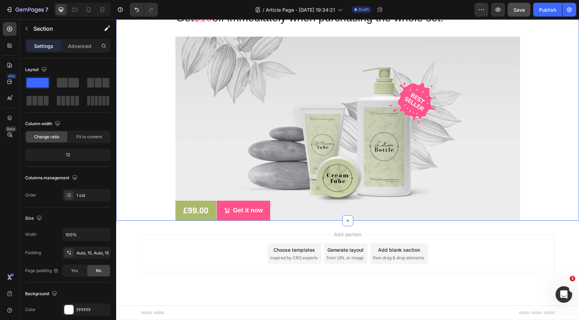
click at [559, 177] on div "Get $10 off immediately when purchasing the whole set! Heading £99.00 (P) Price…" at bounding box center [347, 115] width 453 height 211
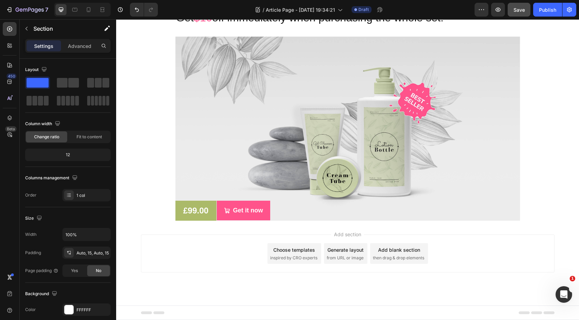
scroll to position [2812, 0]
click at [549, 130] on div "Get $10 off immediately when purchasing the whole set! Heading £99.00 (P) Price…" at bounding box center [347, 115] width 453 height 211
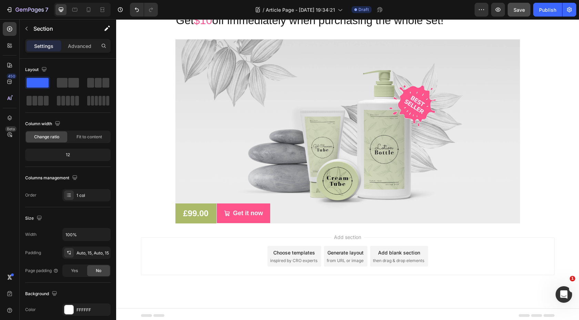
click at [542, 207] on div "Get $10 off immediately when purchasing the whole set! Heading £99.00 (P) Price…" at bounding box center [347, 118] width 453 height 211
click at [164, 160] on div "Get $10 off immediately when purchasing the whole set! Heading £99.00 (P) Price…" at bounding box center [347, 118] width 453 height 211
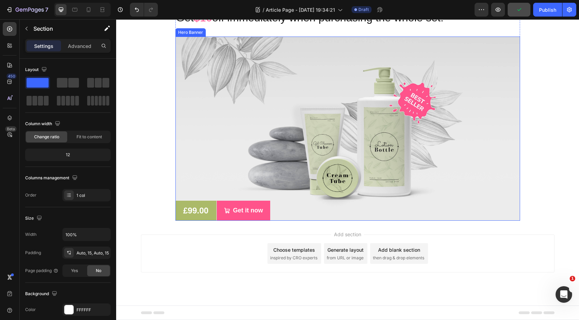
scroll to position [2761, 0]
click at [223, 219] on div "Overlay" at bounding box center [348, 129] width 345 height 184
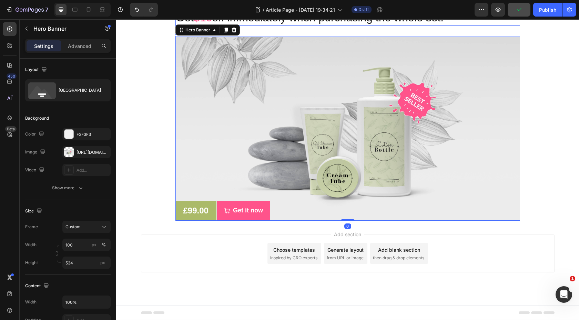
click at [217, 26] on h2 "Get $10 off immediately when purchasing the whole set!" at bounding box center [348, 18] width 345 height 16
click at [228, 190] on div "Overlay" at bounding box center [348, 129] width 345 height 184
click at [231, 33] on icon at bounding box center [234, 30] width 6 height 6
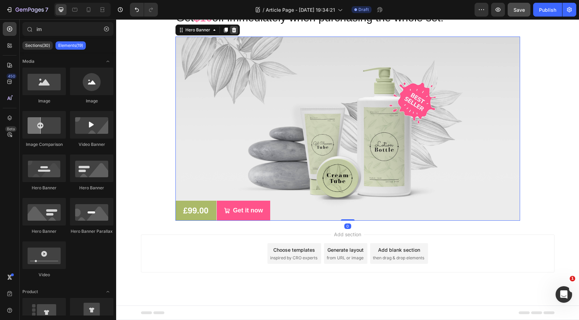
scroll to position [2721, 0]
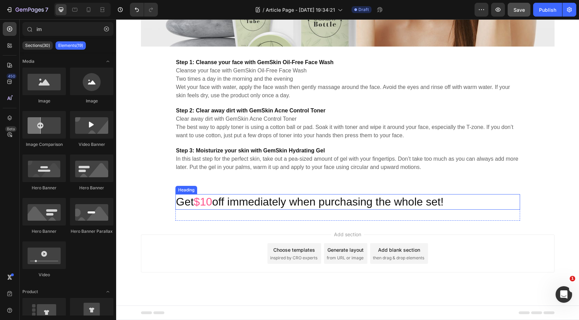
click at [220, 203] on p "Get $10 off immediately when purchasing the whole set!" at bounding box center [347, 202] width 343 height 14
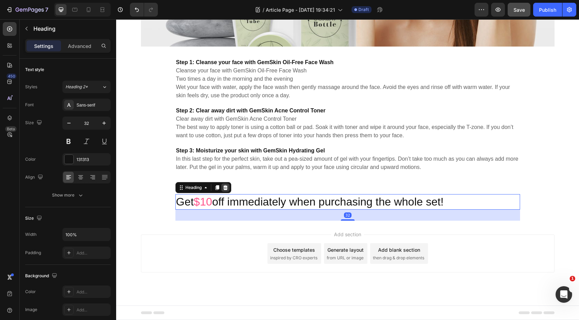
click at [227, 185] on icon at bounding box center [225, 187] width 4 height 5
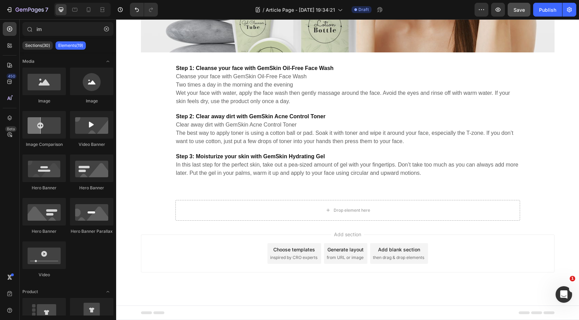
scroll to position [2715, 0]
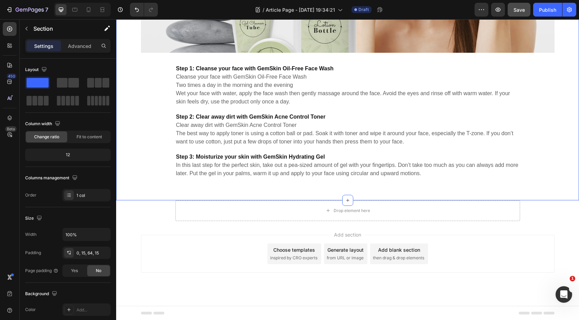
click at [186, 188] on div "Your daily routine with GemSkin’s acne treatment kit Heading Image Row Step 1: …" at bounding box center [347, 4] width 463 height 392
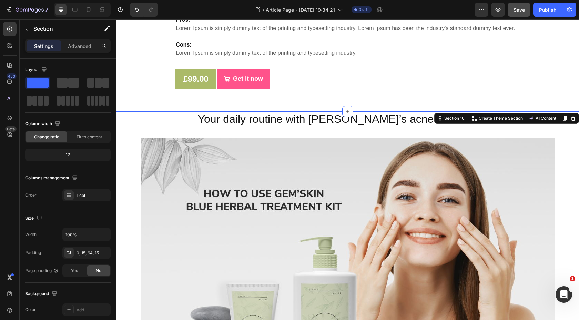
scroll to position [2290, 0]
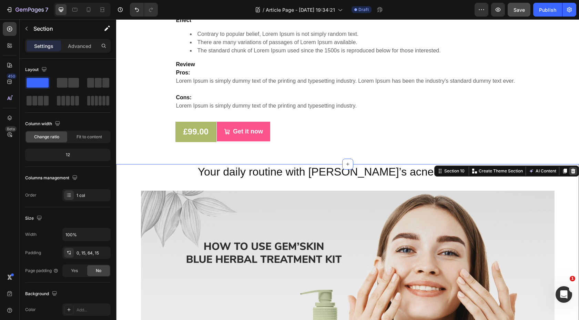
click at [573, 173] on icon at bounding box center [573, 170] width 4 height 5
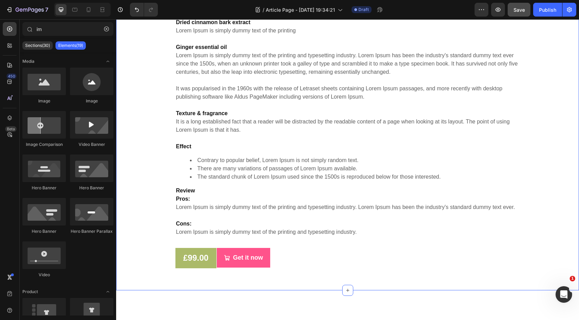
scroll to position [2146, 0]
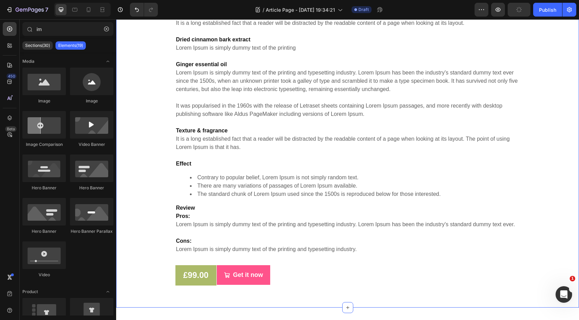
click at [550, 131] on div "CeloraLuxe PureSkin Hair Remover (P) Title £99.00 (P) Price (P) Price £139.00 (…" at bounding box center [347, 104] width 453 height 361
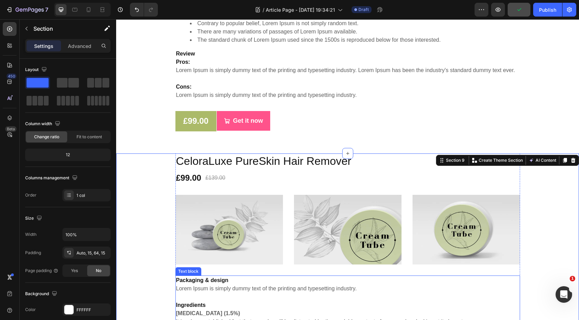
scroll to position [1903, 0]
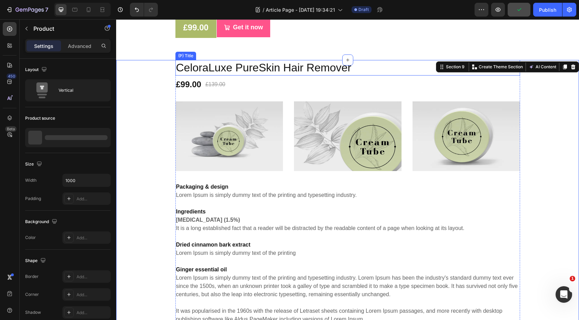
click at [409, 183] on div "CeloraLuxe PureSkin Hair Remover (P) Title £99.00 (P) Price (P) Price £139.00 (…" at bounding box center [348, 275] width 345 height 431
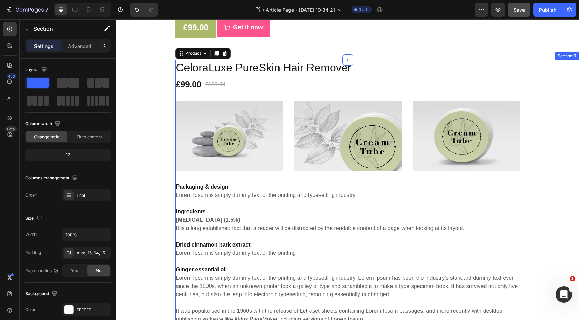
click at [558, 178] on div "CeloraLuxe PureSkin Hair Remover (P) Title £99.00 (P) Price (P) Price £139.00 (…" at bounding box center [347, 275] width 453 height 431
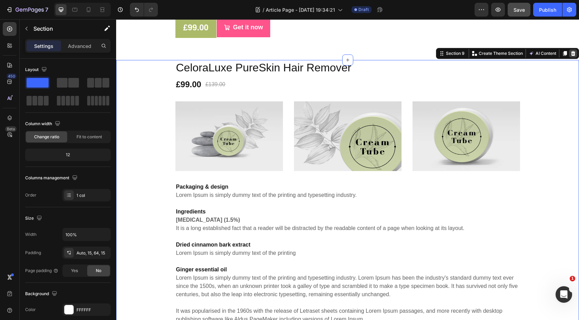
click at [572, 56] on icon at bounding box center [573, 53] width 4 height 5
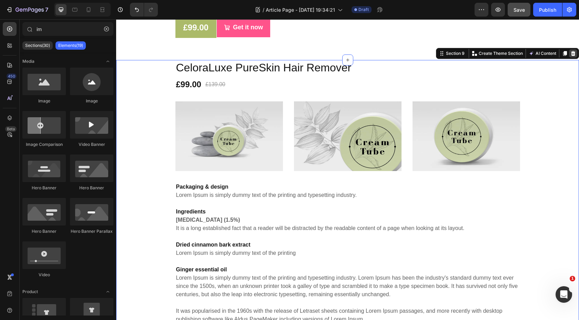
scroll to position [1870, 0]
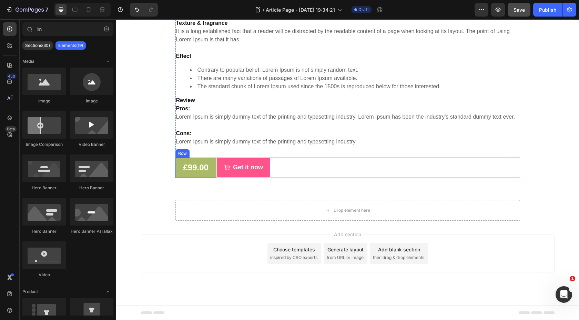
click at [517, 166] on div "£99.00 (P) Price (P) Price Row Get it now (P) Cart Button Row" at bounding box center [348, 168] width 345 height 20
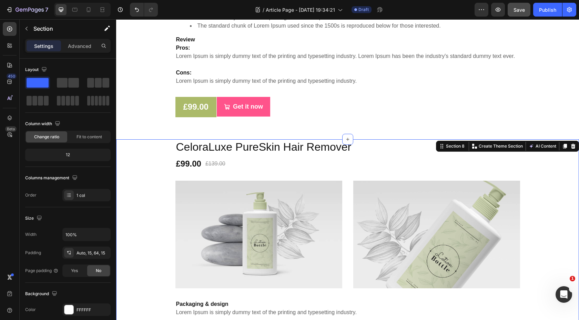
scroll to position [1347, 0]
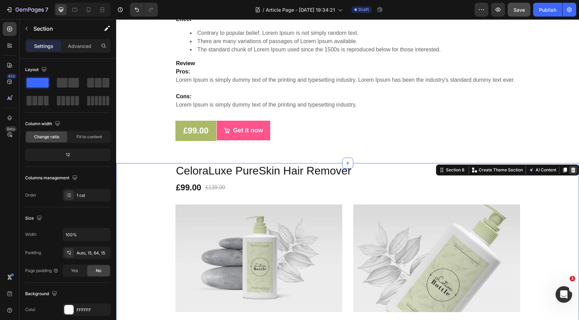
click at [573, 172] on icon at bounding box center [573, 169] width 4 height 5
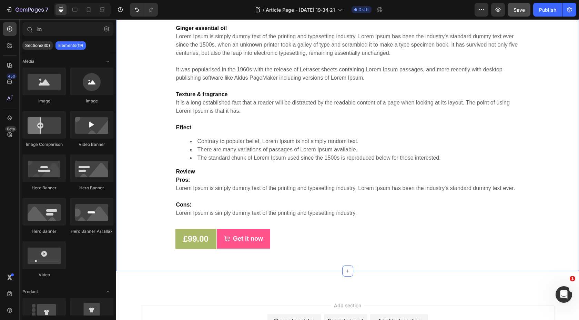
scroll to position [1054, 0]
click at [548, 182] on div "CeloraLuxe PureSkin Hair Remover (P) Title £99.00 (P) Price (P) Price £139.00 (…" at bounding box center [347, 68] width 453 height 361
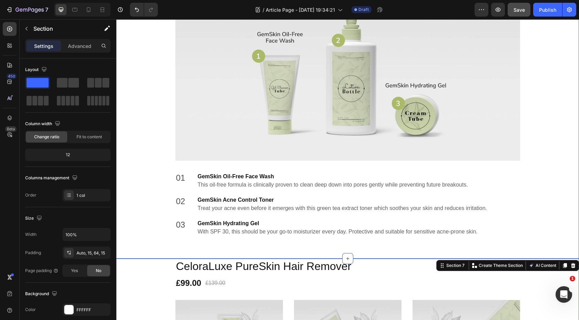
scroll to position [873, 0]
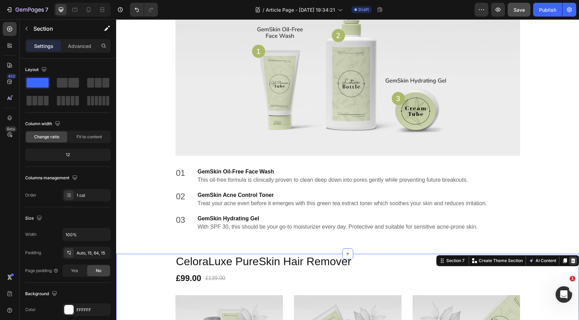
click at [573, 261] on icon at bounding box center [573, 260] width 4 height 5
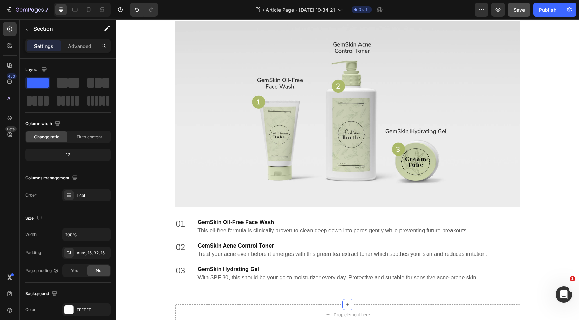
click at [544, 230] on div "What’s included in GemSkin’s Acne Treatment Kit? Heading Image 01 Text block Ge…" at bounding box center [347, 143] width 453 height 299
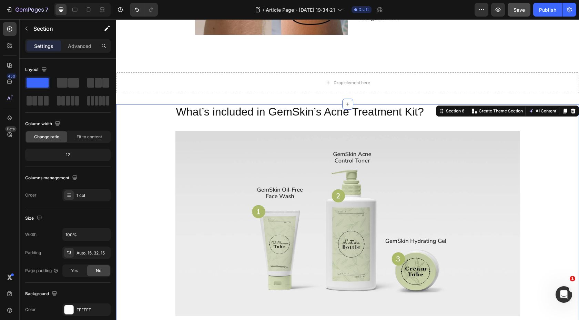
scroll to position [701, 0]
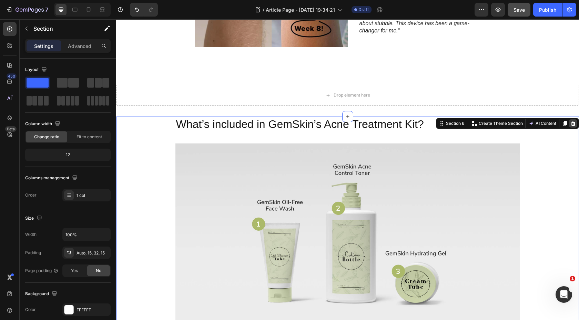
click at [573, 124] on icon at bounding box center [573, 123] width 4 height 5
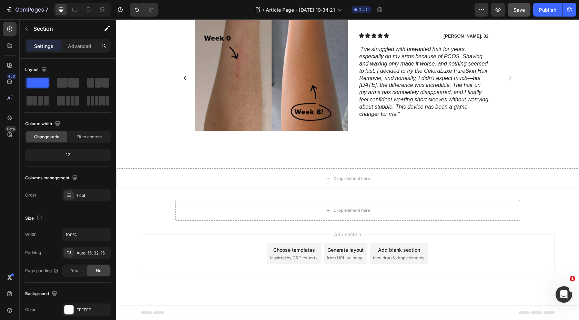
scroll to position [617, 0]
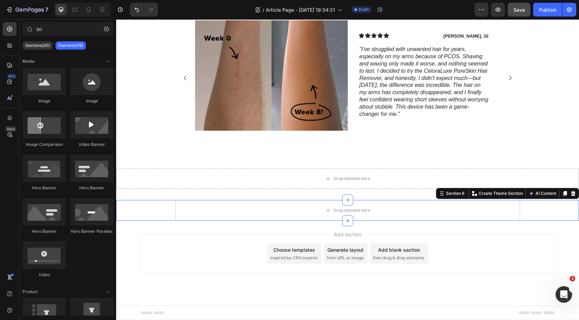
click at [530, 210] on div "Drop element here Product" at bounding box center [347, 210] width 453 height 21
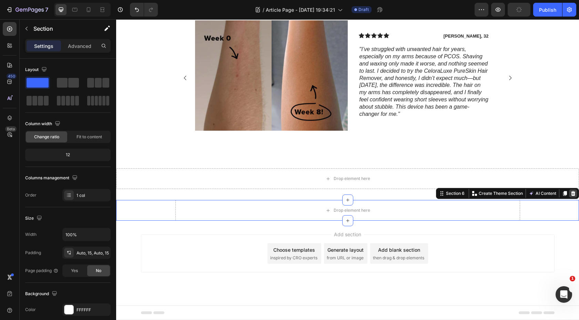
click at [574, 194] on icon at bounding box center [574, 194] width 6 height 6
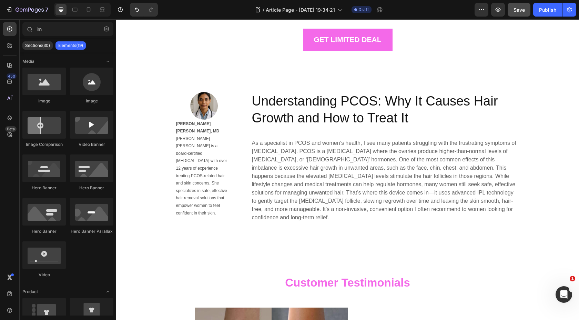
scroll to position [108, 0]
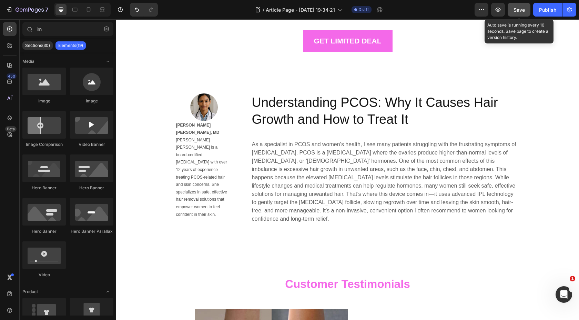
click at [516, 6] on div "Save" at bounding box center [519, 9] width 11 height 7
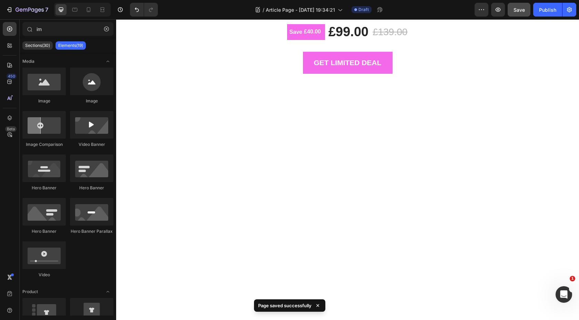
scroll to position [88, 0]
